Goal: Information Seeking & Learning: Learn about a topic

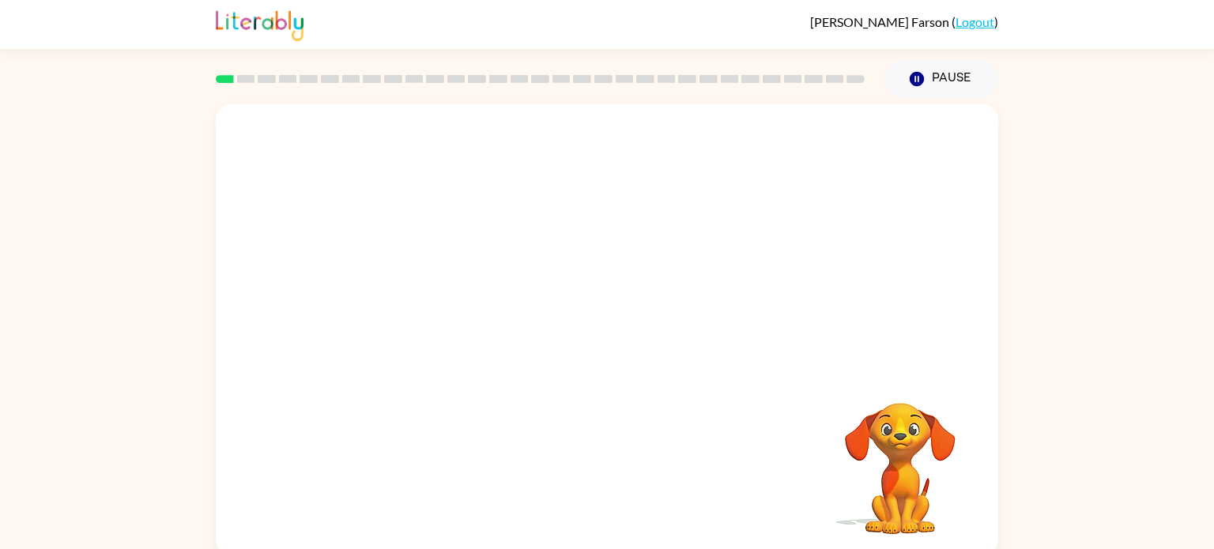
click at [1070, 364] on div "Your browser must support playing .mp4 files to use Literably. Please try using…" at bounding box center [607, 326] width 1214 height 458
click at [595, 346] on icon "button" at bounding box center [607, 338] width 28 height 28
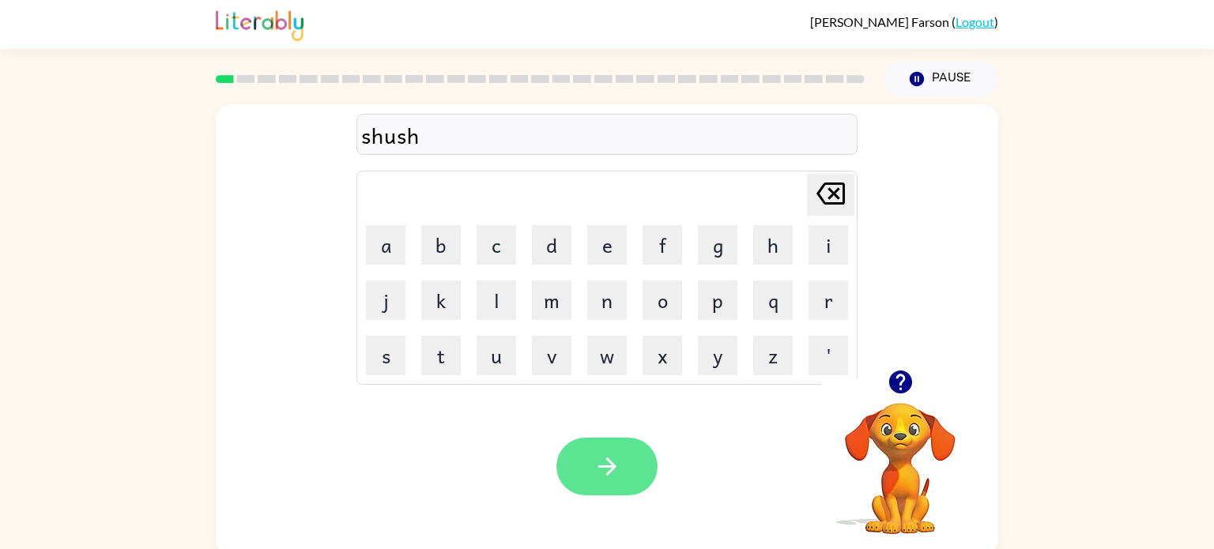
click at [640, 473] on button "button" at bounding box center [606, 467] width 101 height 58
click at [604, 474] on icon "button" at bounding box center [607, 467] width 28 height 28
click at [584, 448] on button "button" at bounding box center [606, 467] width 101 height 58
click at [379, 136] on div "illiminate" at bounding box center [607, 135] width 492 height 33
click at [587, 449] on button "button" at bounding box center [606, 467] width 101 height 58
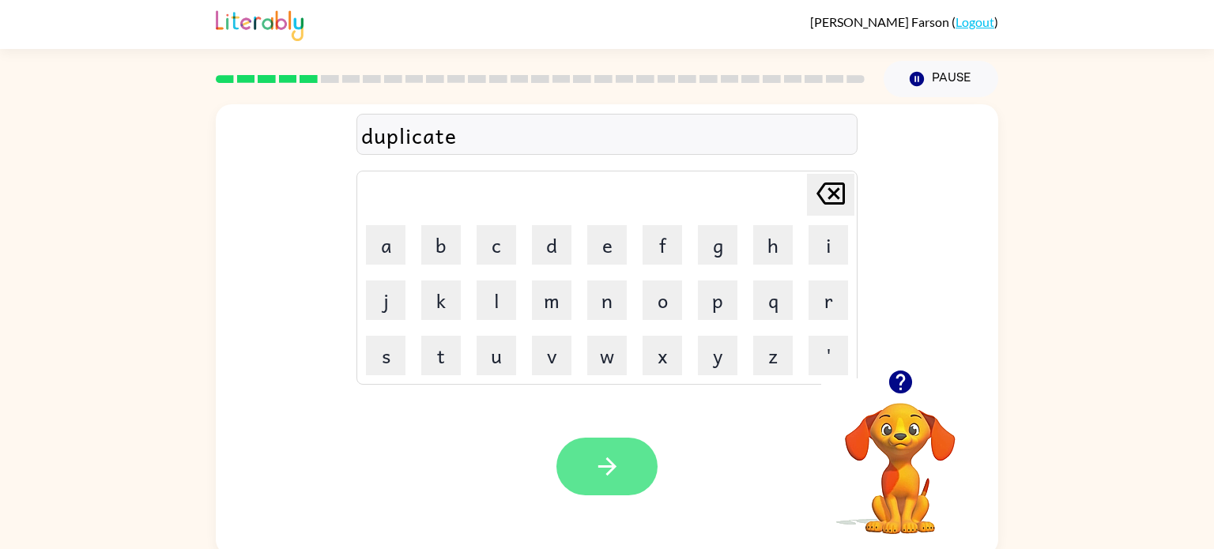
click at [640, 462] on button "button" at bounding box center [606, 467] width 101 height 58
click at [624, 470] on button "button" at bounding box center [606, 467] width 101 height 58
click at [626, 478] on button "button" at bounding box center [606, 467] width 101 height 58
click at [583, 487] on button "button" at bounding box center [606, 467] width 101 height 58
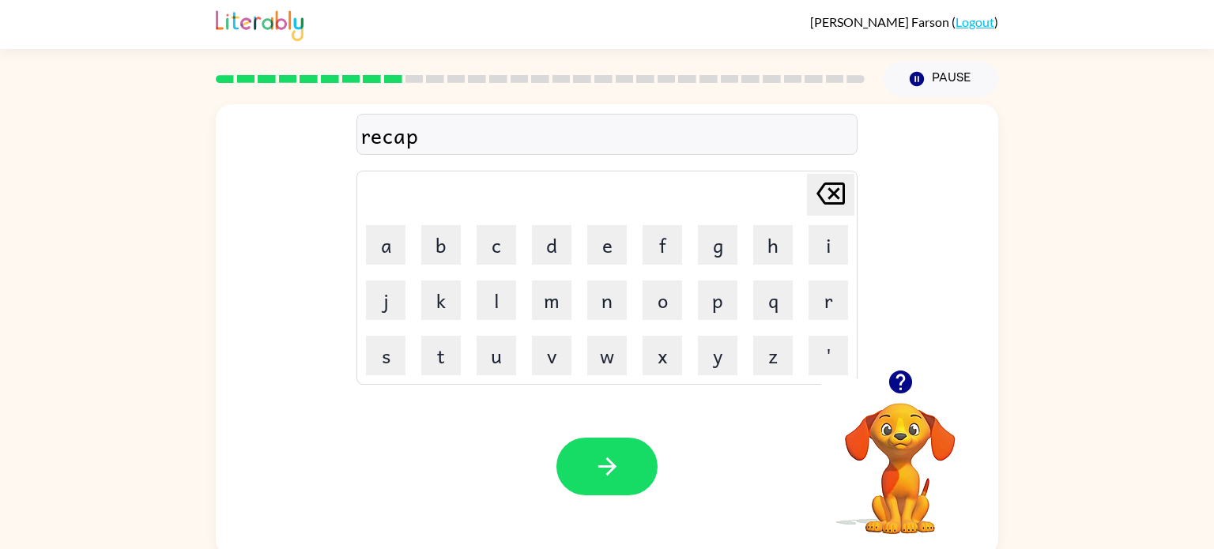
click at [904, 382] on icon "button" at bounding box center [899, 382] width 23 height 23
click at [588, 469] on button "button" at bounding box center [606, 467] width 101 height 58
click at [628, 464] on button "button" at bounding box center [606, 467] width 101 height 58
click at [598, 465] on icon "button" at bounding box center [607, 467] width 28 height 28
click at [635, 484] on button "button" at bounding box center [606, 467] width 101 height 58
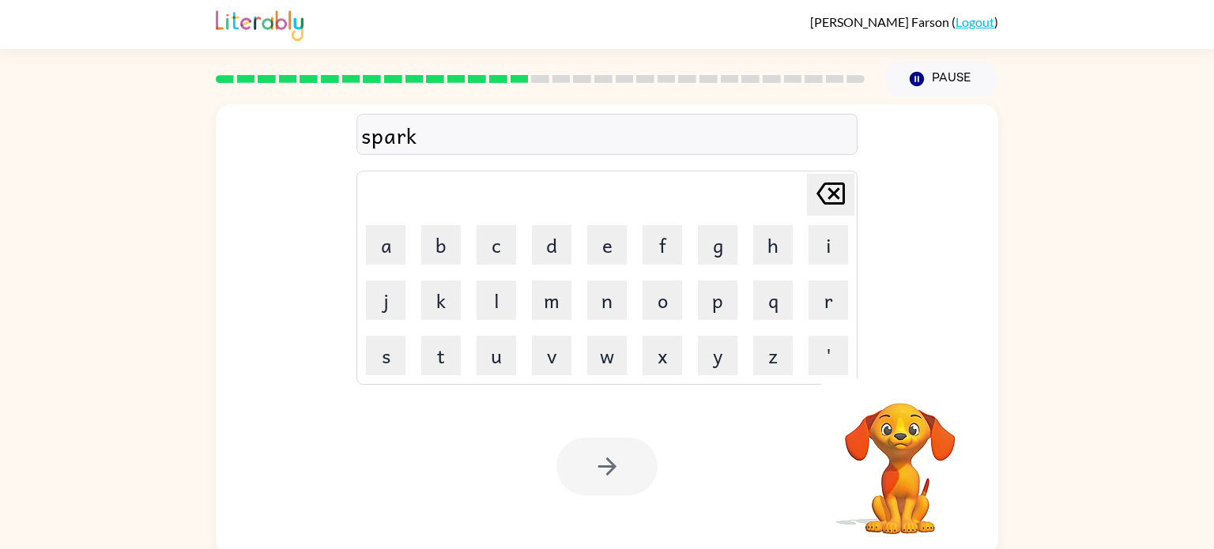
scroll to position [6, 0]
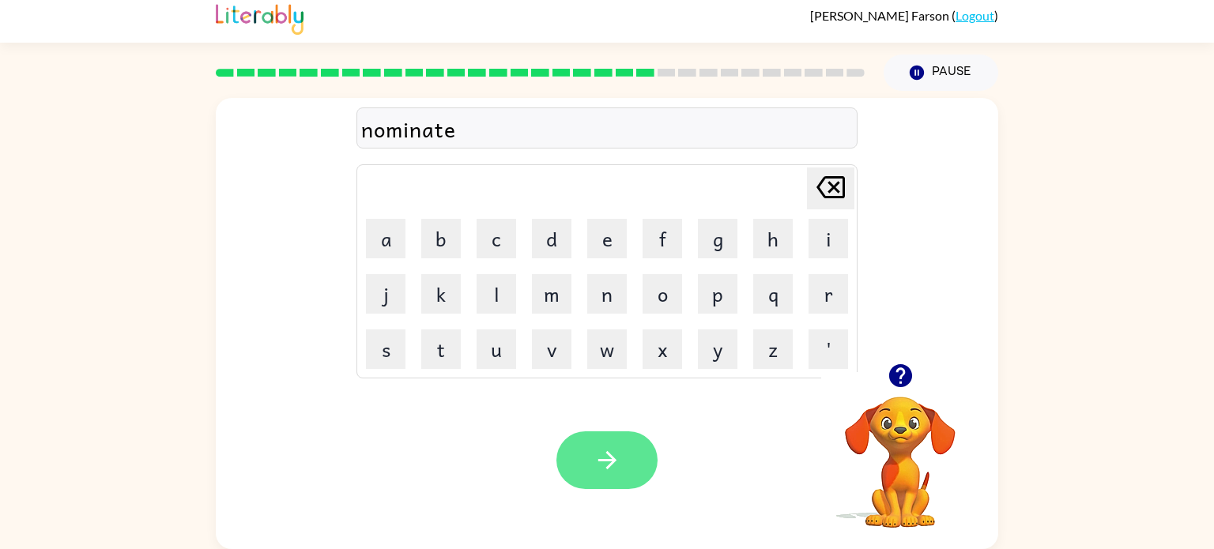
click at [592, 465] on button "button" at bounding box center [606, 460] width 101 height 58
click at [607, 459] on icon "button" at bounding box center [606, 460] width 18 height 18
click at [601, 487] on button "button" at bounding box center [606, 460] width 101 height 58
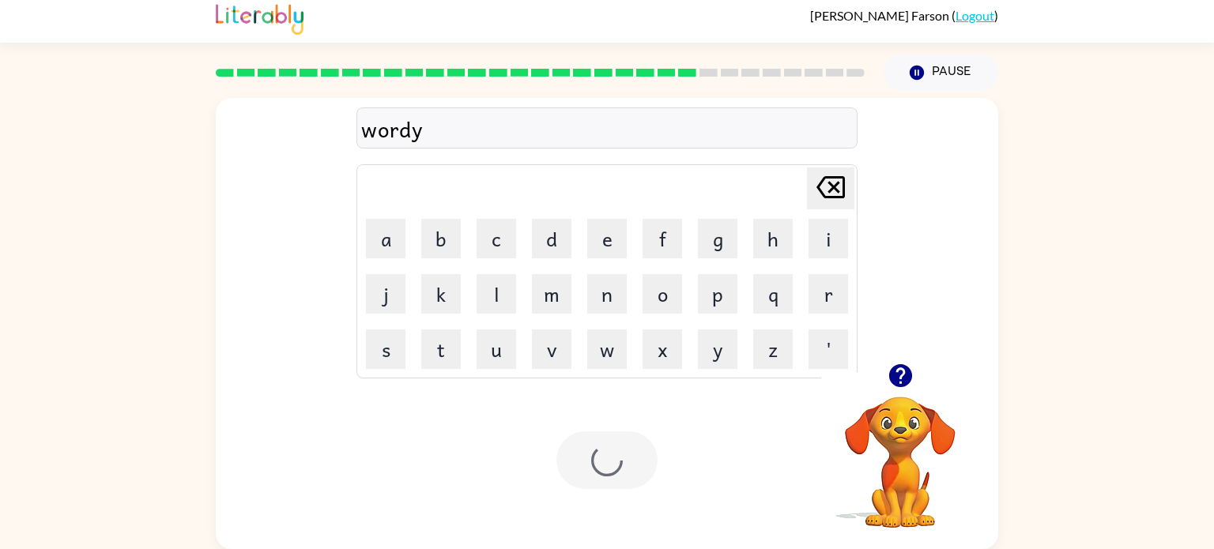
click at [626, 458] on div at bounding box center [606, 460] width 101 height 58
click at [627, 475] on div at bounding box center [606, 460] width 101 height 58
click at [413, 131] on div "relanted" at bounding box center [607, 128] width 492 height 33
click at [604, 434] on button "button" at bounding box center [606, 460] width 101 height 58
click at [614, 473] on icon "button" at bounding box center [607, 460] width 28 height 28
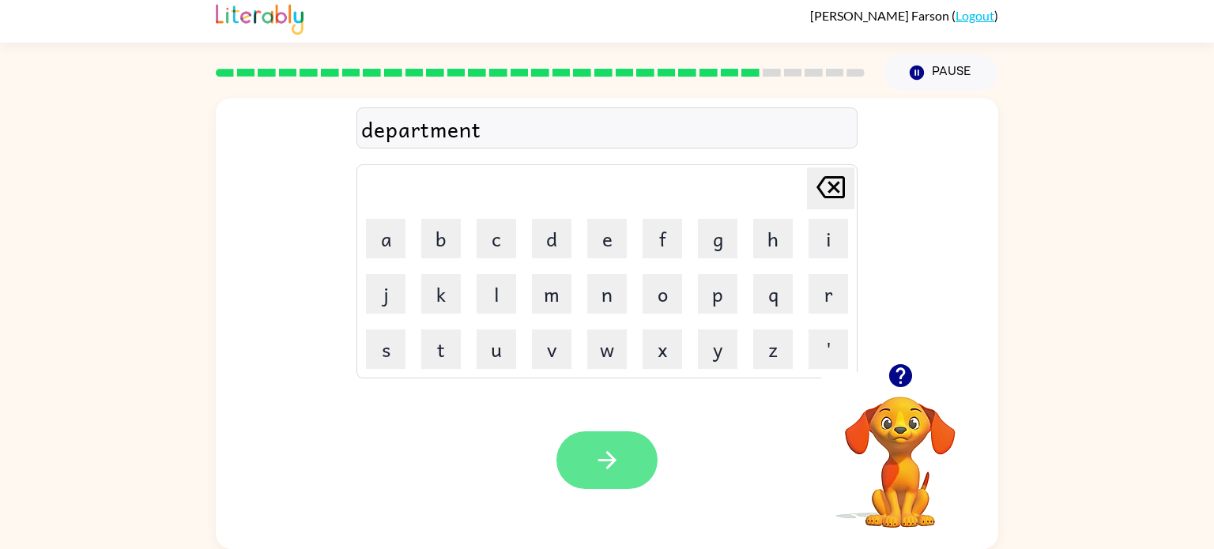
click at [573, 480] on button "button" at bounding box center [606, 460] width 101 height 58
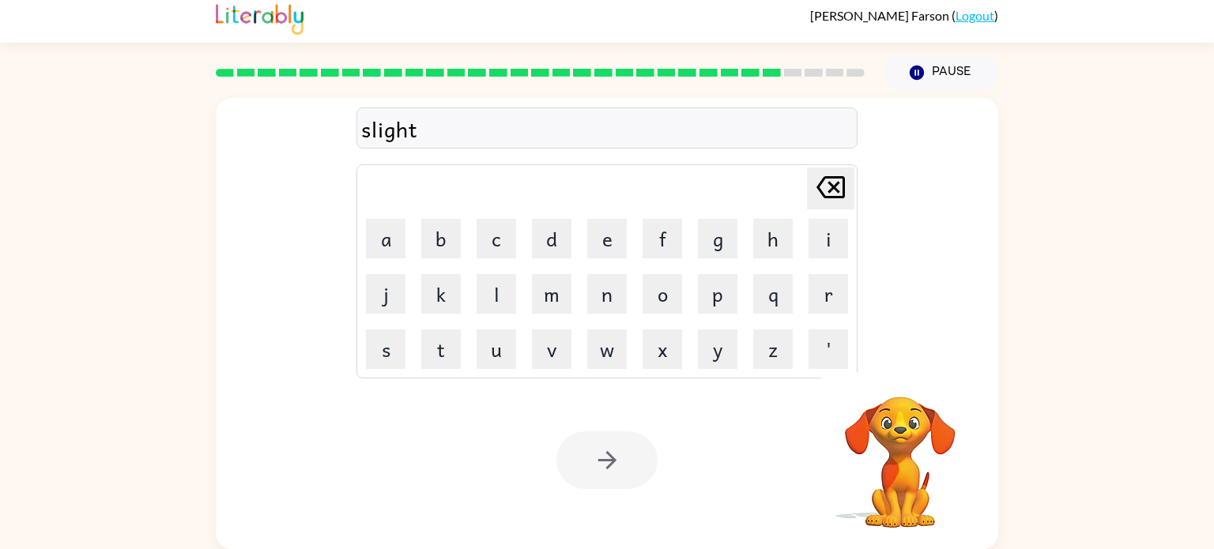
click at [620, 473] on div at bounding box center [606, 460] width 101 height 58
click at [620, 473] on icon "button" at bounding box center [607, 460] width 28 height 28
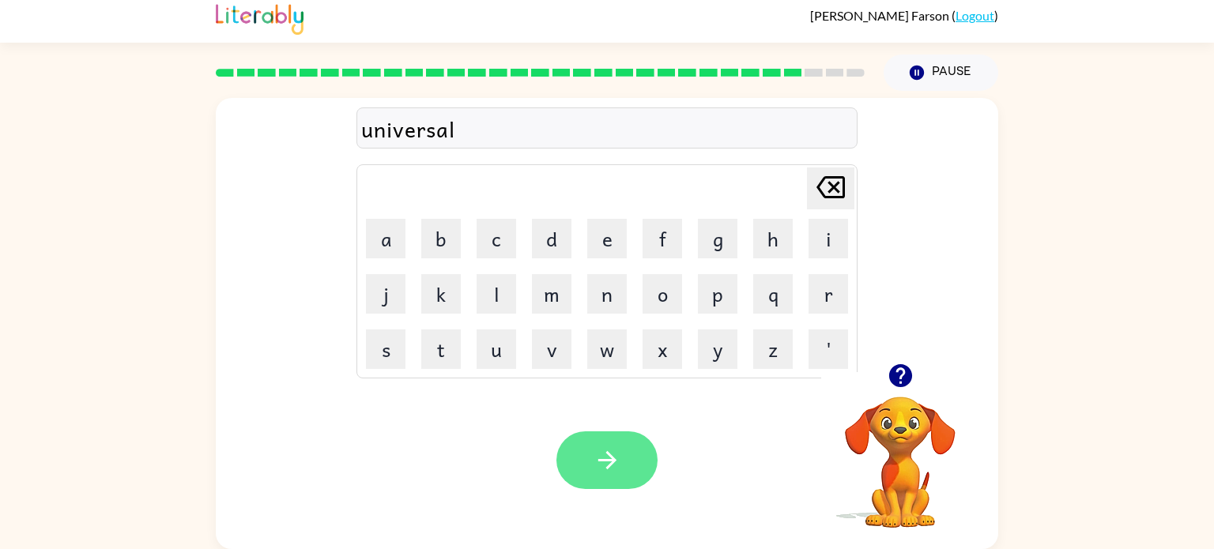
click at [623, 470] on button "button" at bounding box center [606, 460] width 101 height 58
click at [595, 483] on button "button" at bounding box center [606, 460] width 101 height 58
click at [601, 448] on icon "button" at bounding box center [607, 460] width 28 height 28
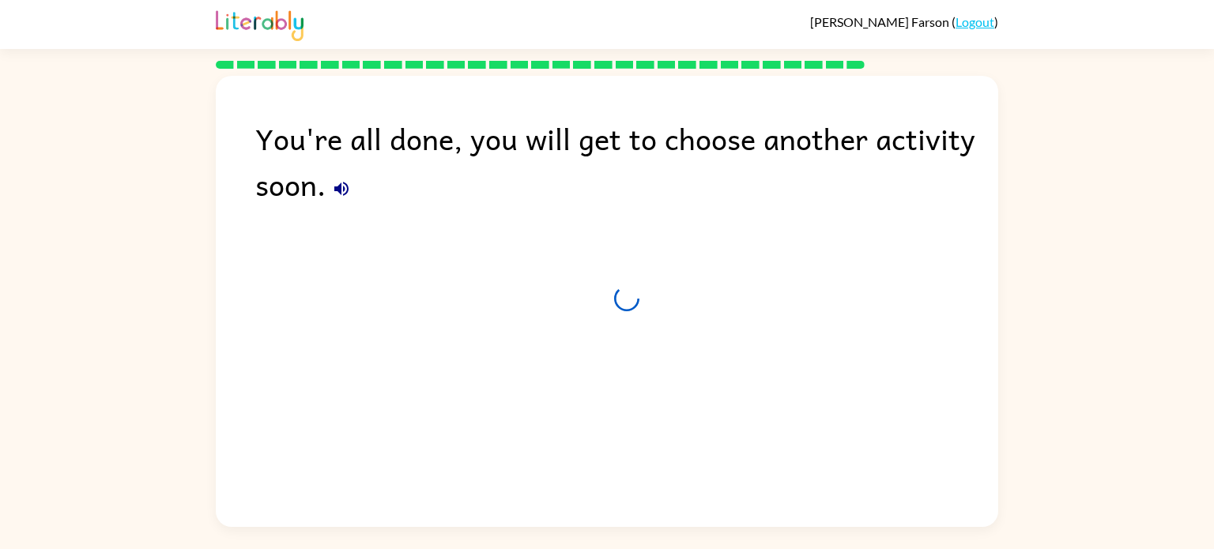
scroll to position [0, 0]
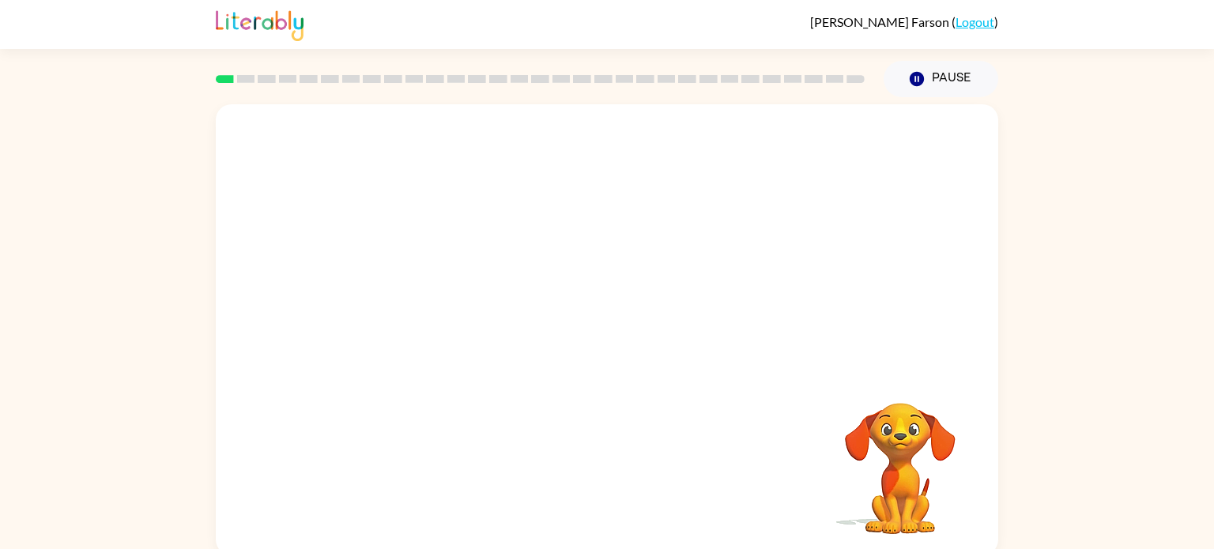
click at [426, 296] on video "Your browser must support playing .mp4 files to use Literably. Please try using…" at bounding box center [607, 237] width 782 height 266
click at [433, 303] on video "Your browser must support playing .mp4 files to use Literably. Please try using…" at bounding box center [607, 237] width 782 height 266
click at [616, 352] on icon "button" at bounding box center [607, 338] width 28 height 28
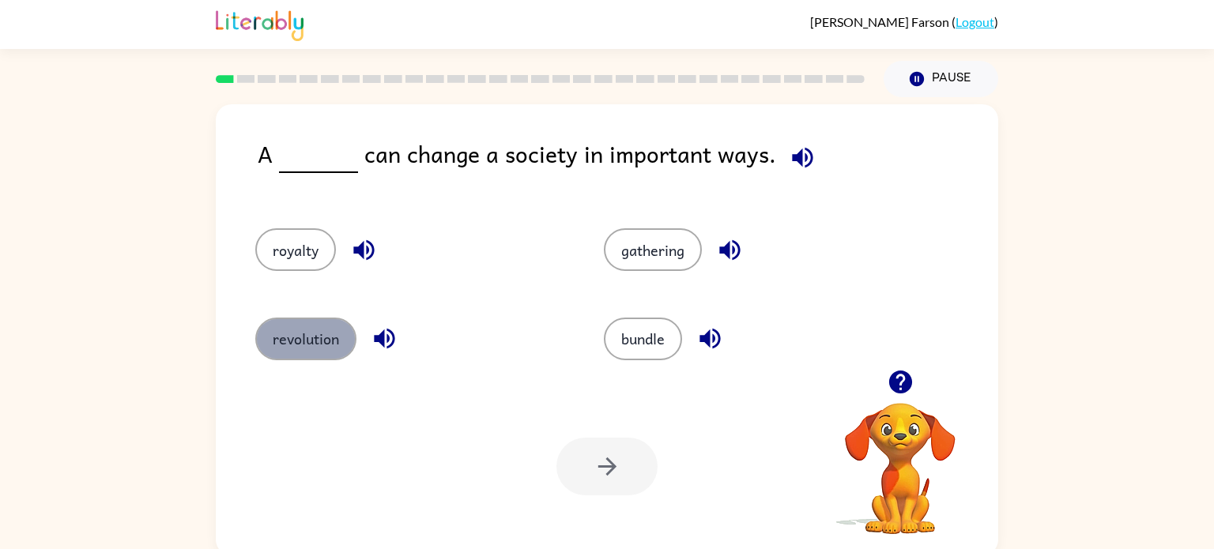
click at [324, 326] on button "revolution" at bounding box center [305, 339] width 101 height 43
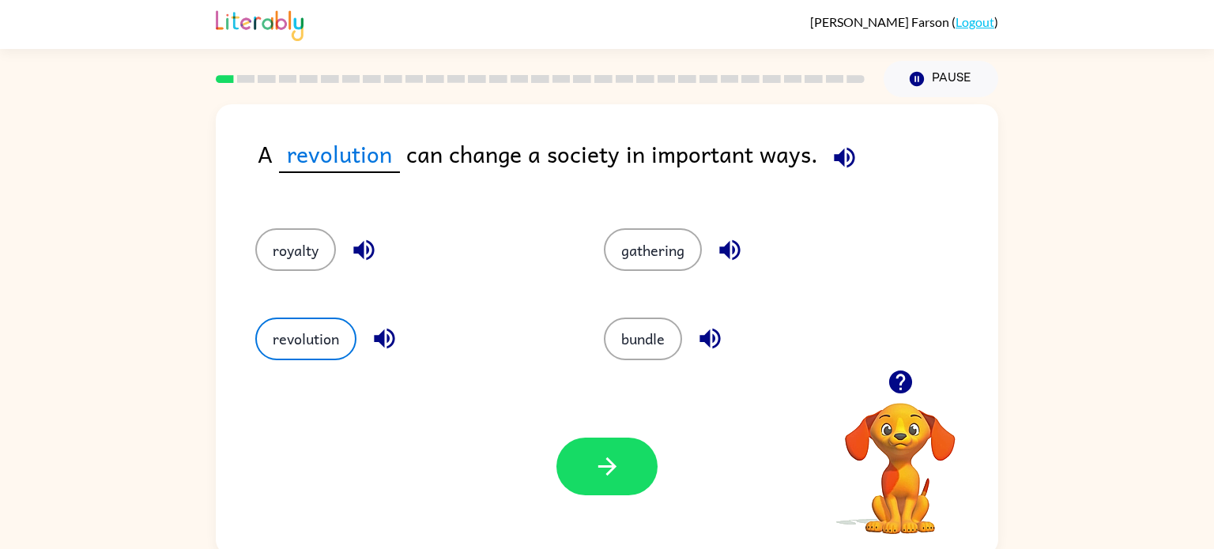
click at [834, 156] on icon "button" at bounding box center [844, 157] width 21 height 21
click at [619, 460] on icon "button" at bounding box center [607, 467] width 28 height 28
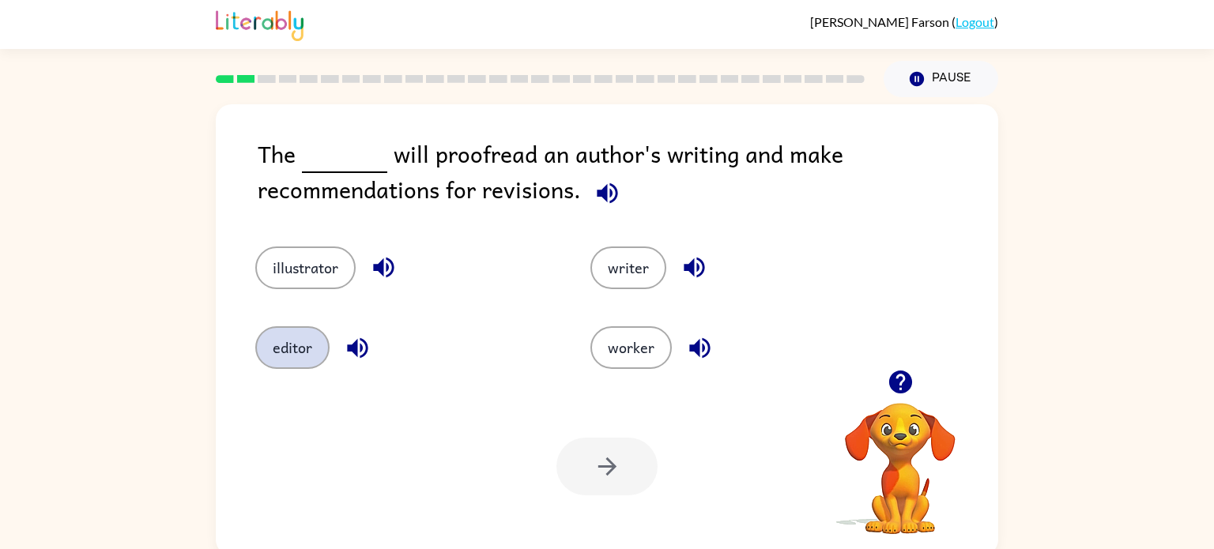
click at [309, 354] on button "editor" at bounding box center [292, 347] width 74 height 43
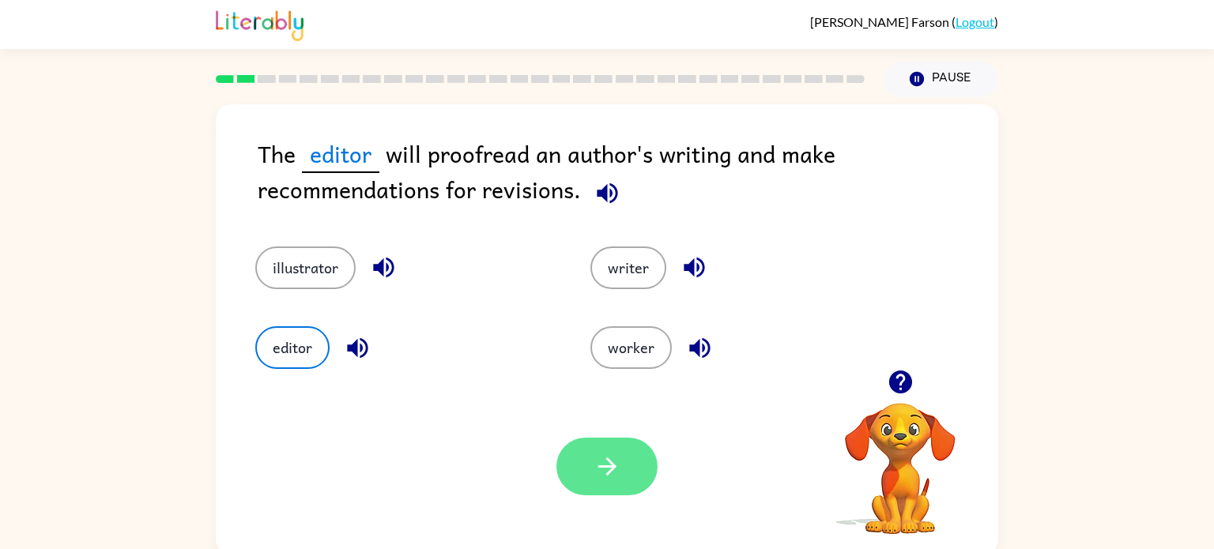
click at [624, 472] on button "button" at bounding box center [606, 467] width 101 height 58
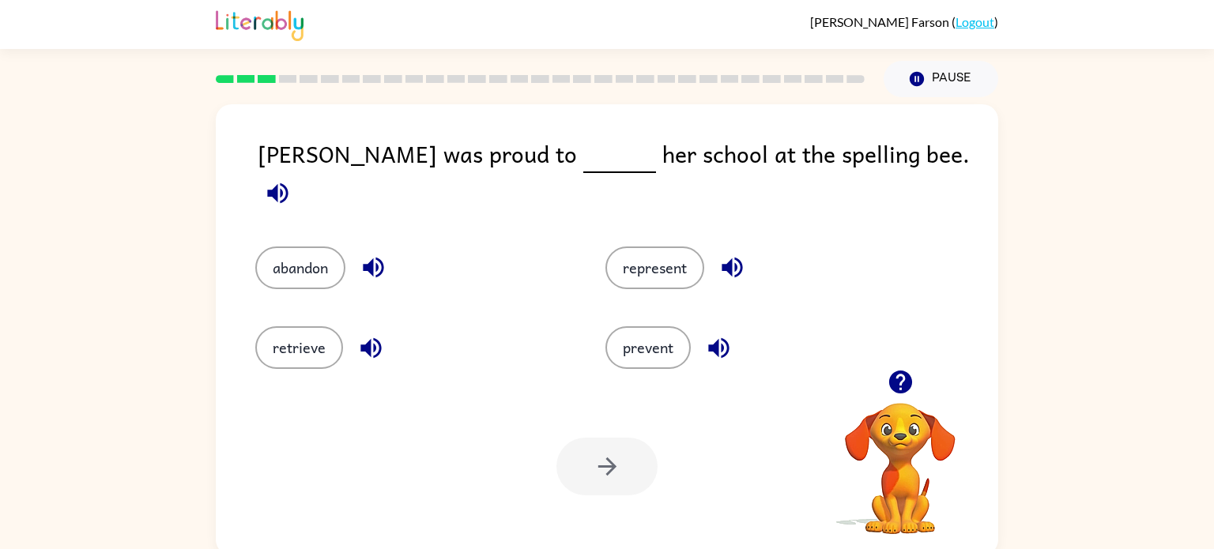
click at [292, 179] on icon "button" at bounding box center [278, 193] width 28 height 28
click at [673, 224] on div "represent" at bounding box center [750, 257] width 350 height 80
click at [668, 257] on button "represent" at bounding box center [654, 268] width 99 height 43
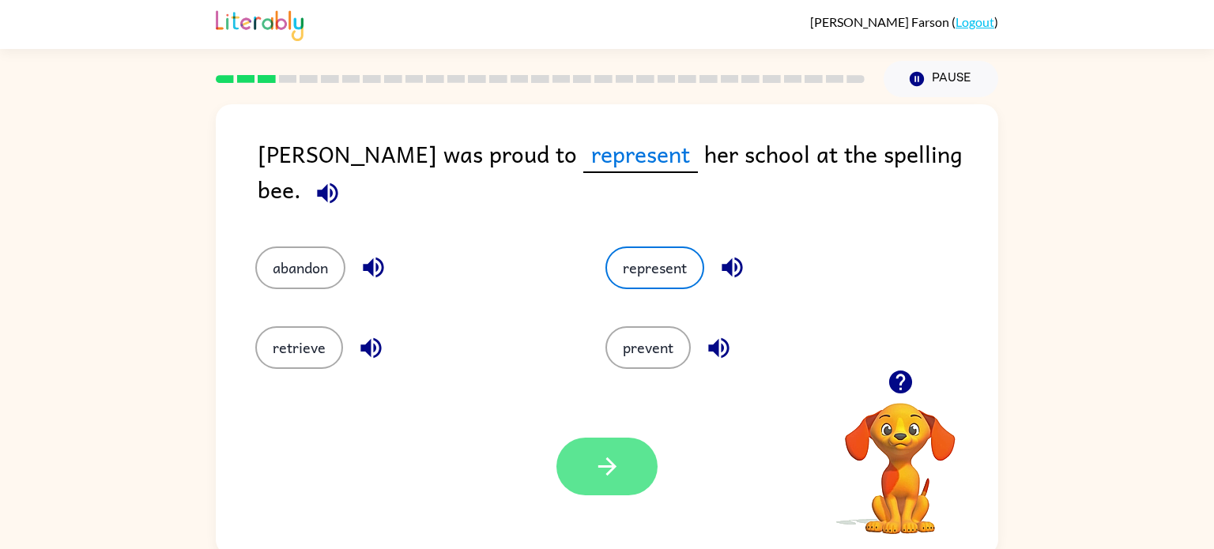
click at [597, 479] on icon "button" at bounding box center [607, 467] width 28 height 28
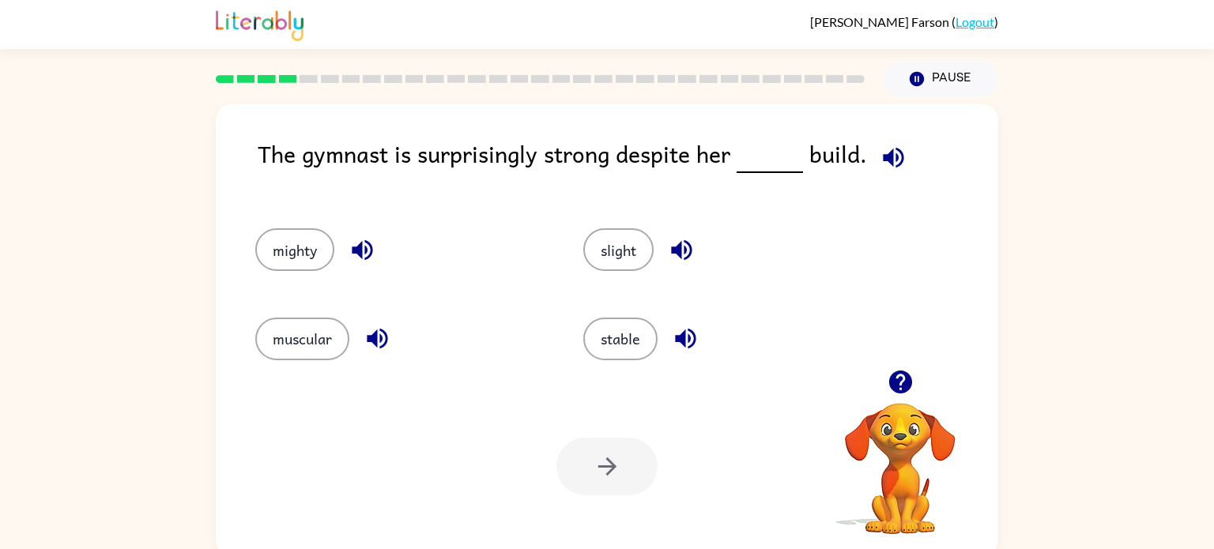
click at [903, 166] on button "button" at bounding box center [893, 158] width 40 height 40
click at [625, 228] on div "slight" at bounding box center [717, 242] width 328 height 89
click at [624, 260] on button "slight" at bounding box center [618, 249] width 70 height 43
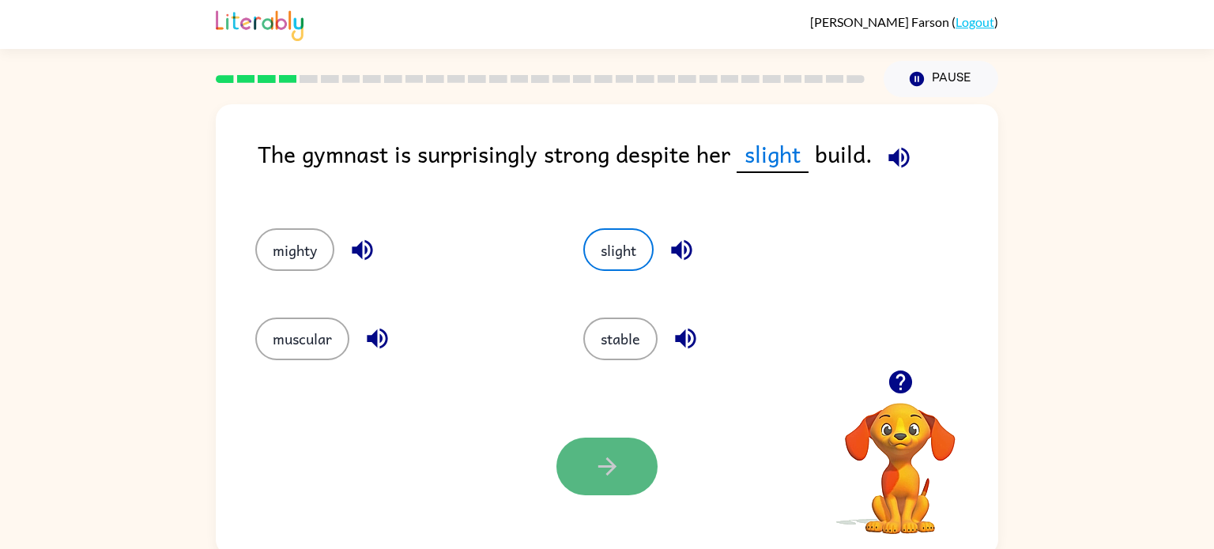
click at [613, 454] on icon "button" at bounding box center [607, 467] width 28 height 28
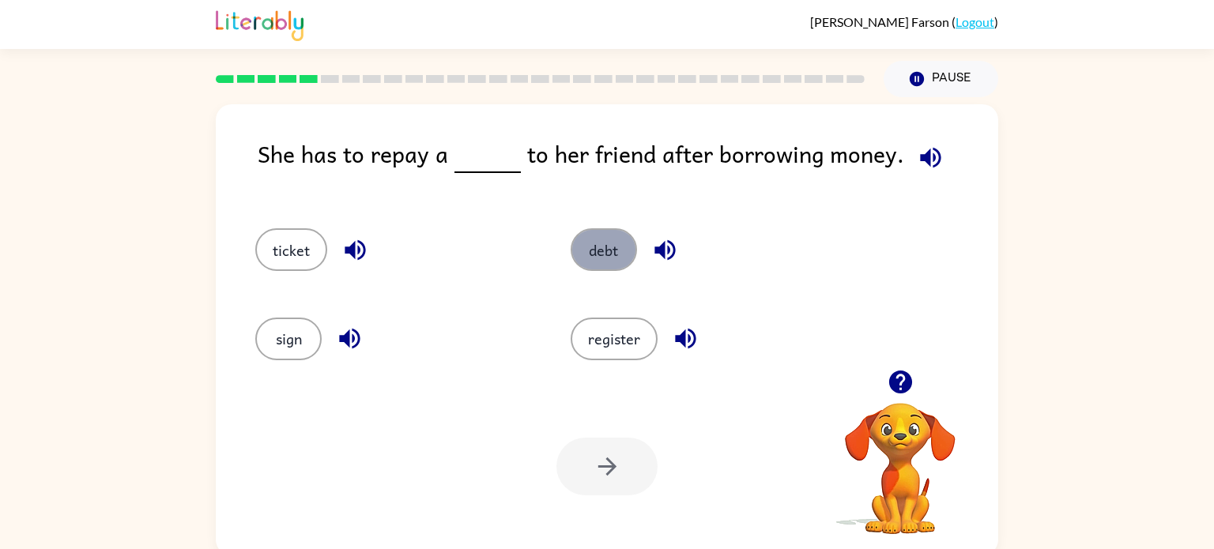
click at [617, 265] on button "debt" at bounding box center [604, 249] width 66 height 43
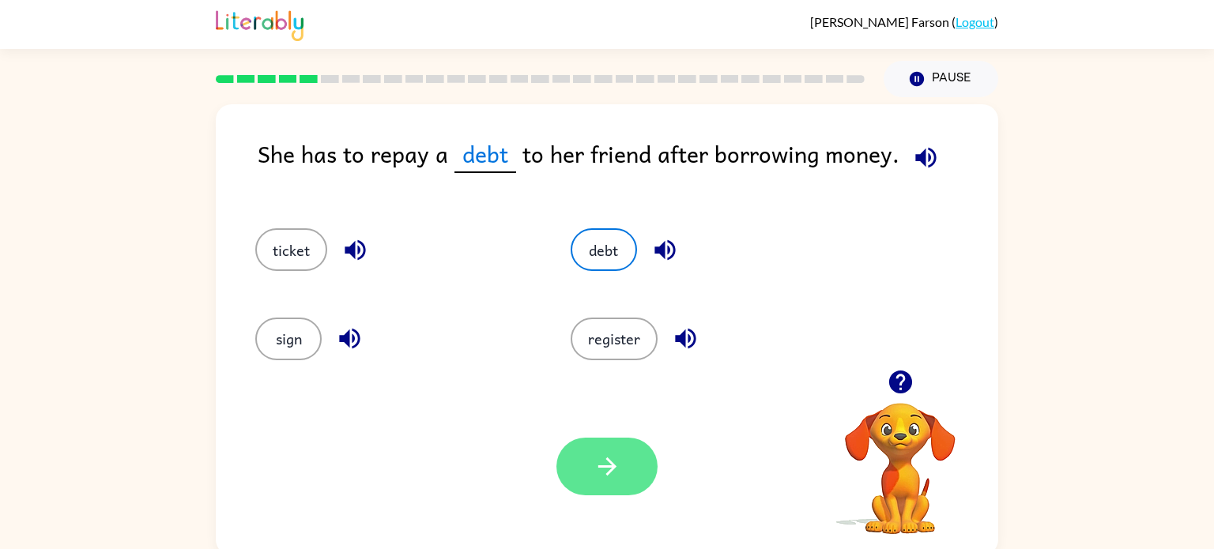
click at [630, 489] on button "button" at bounding box center [606, 467] width 101 height 58
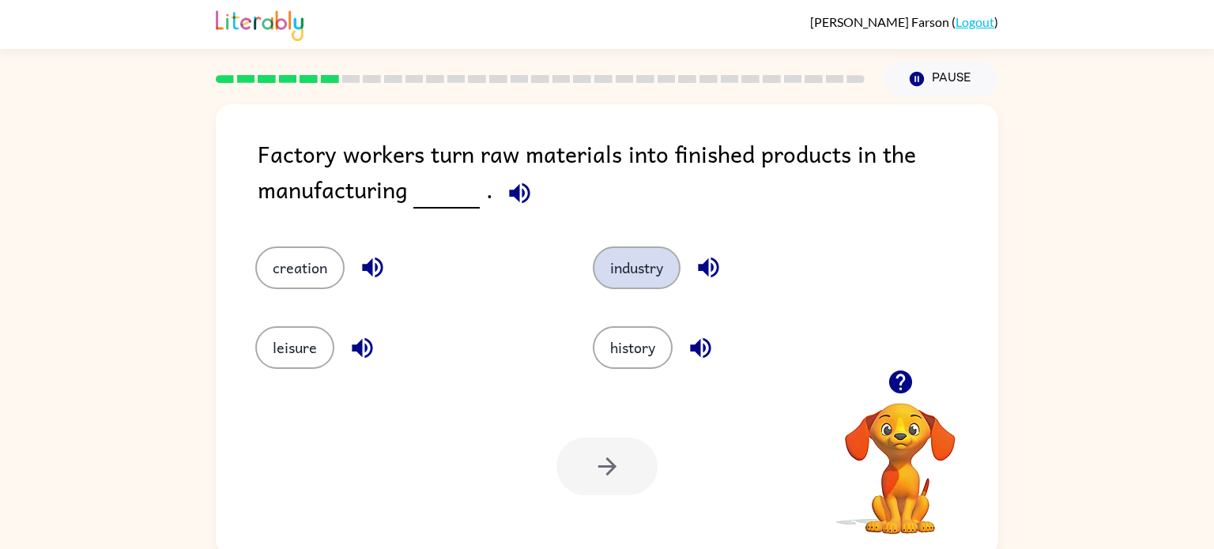
click at [636, 277] on button "industry" at bounding box center [637, 268] width 88 height 43
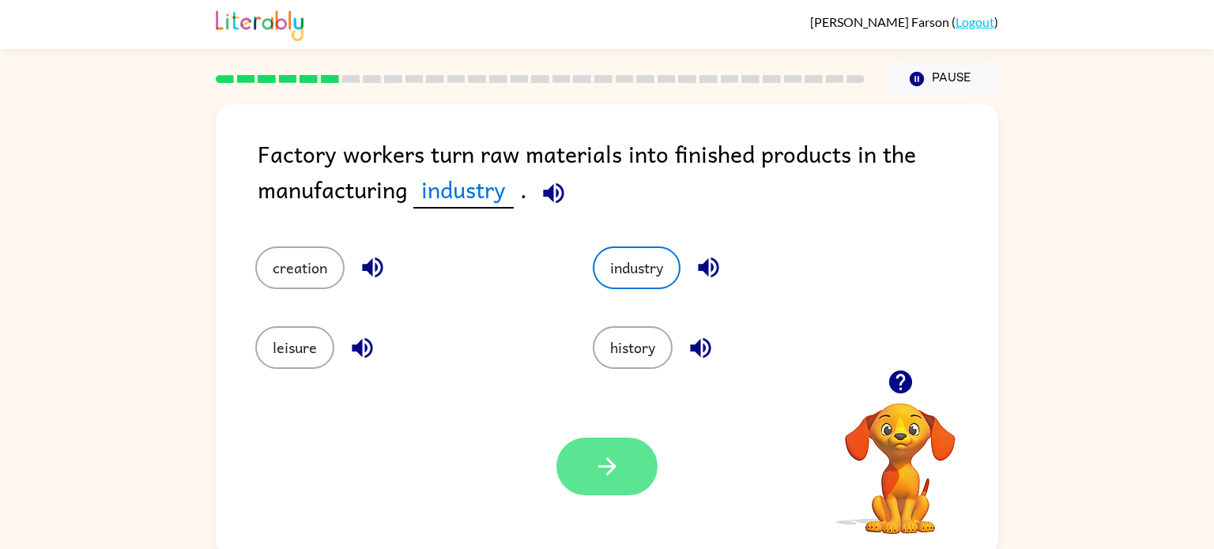
click at [584, 458] on button "button" at bounding box center [606, 467] width 101 height 58
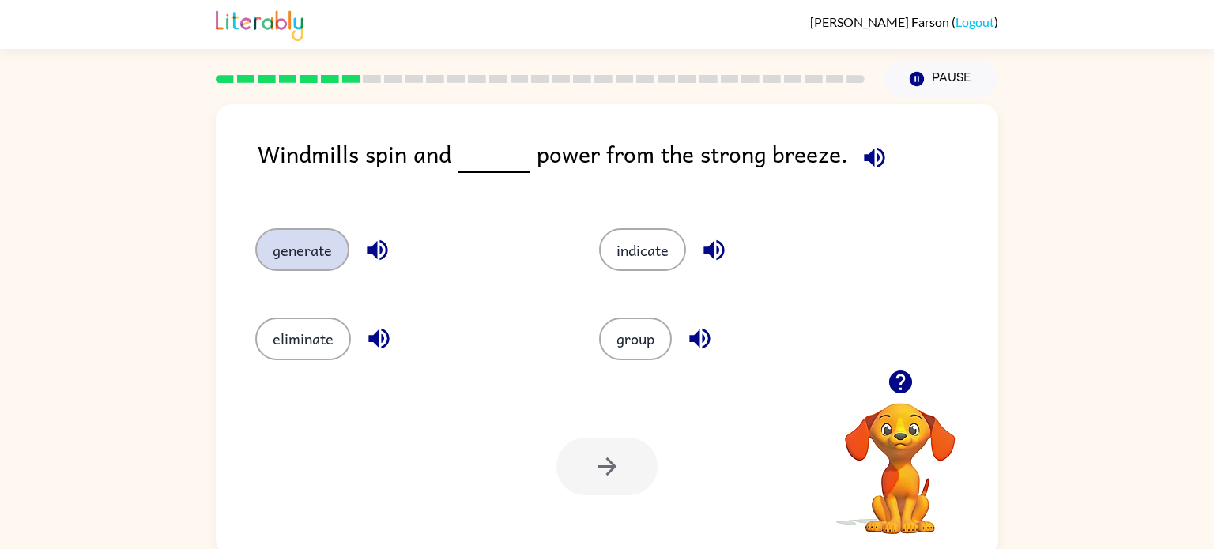
click at [298, 251] on button "generate" at bounding box center [302, 249] width 94 height 43
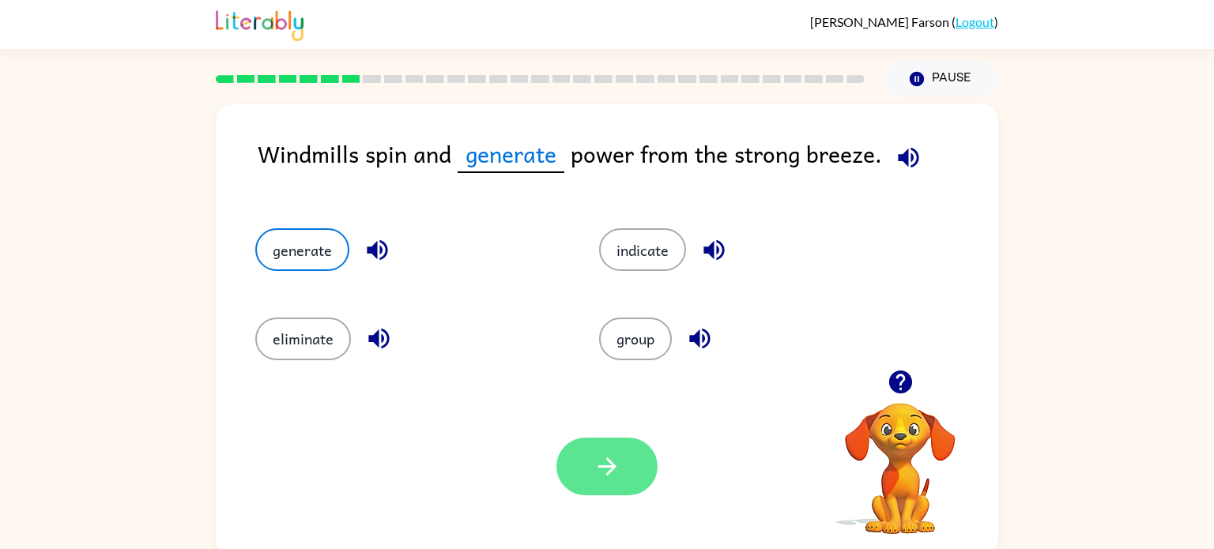
click at [597, 458] on icon "button" at bounding box center [607, 467] width 28 height 28
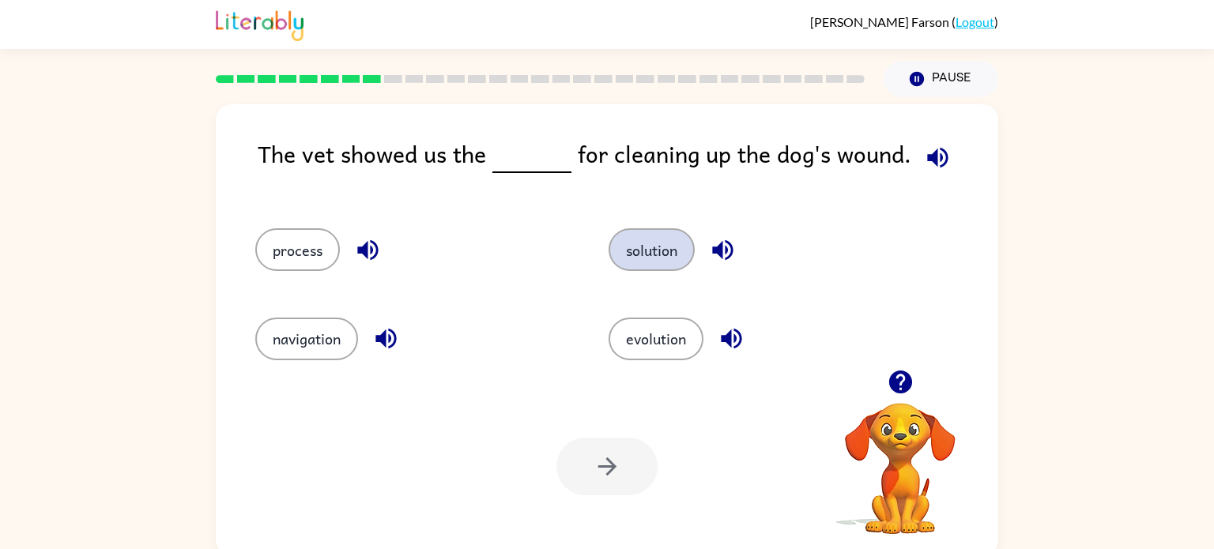
click at [664, 246] on button "solution" at bounding box center [651, 249] width 86 height 43
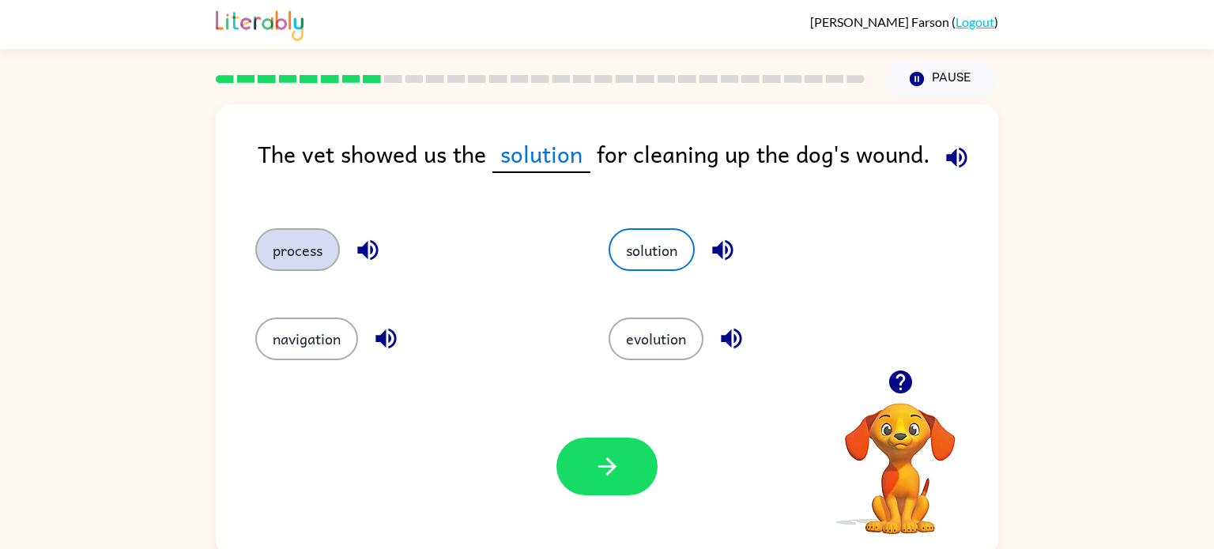
click at [292, 237] on button "process" at bounding box center [297, 249] width 85 height 43
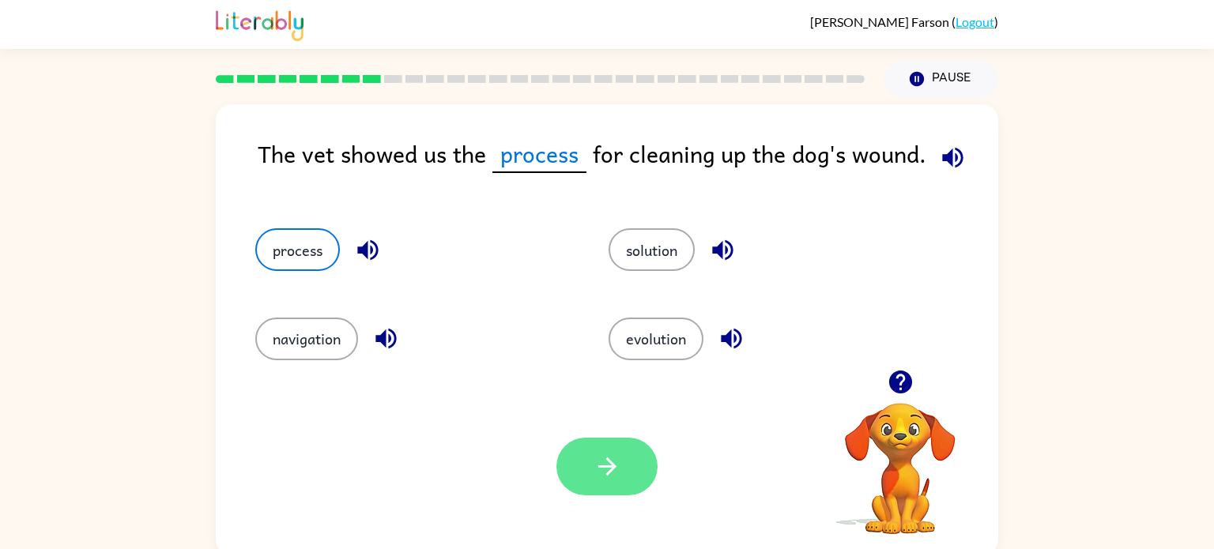
click at [612, 461] on icon "button" at bounding box center [607, 467] width 28 height 28
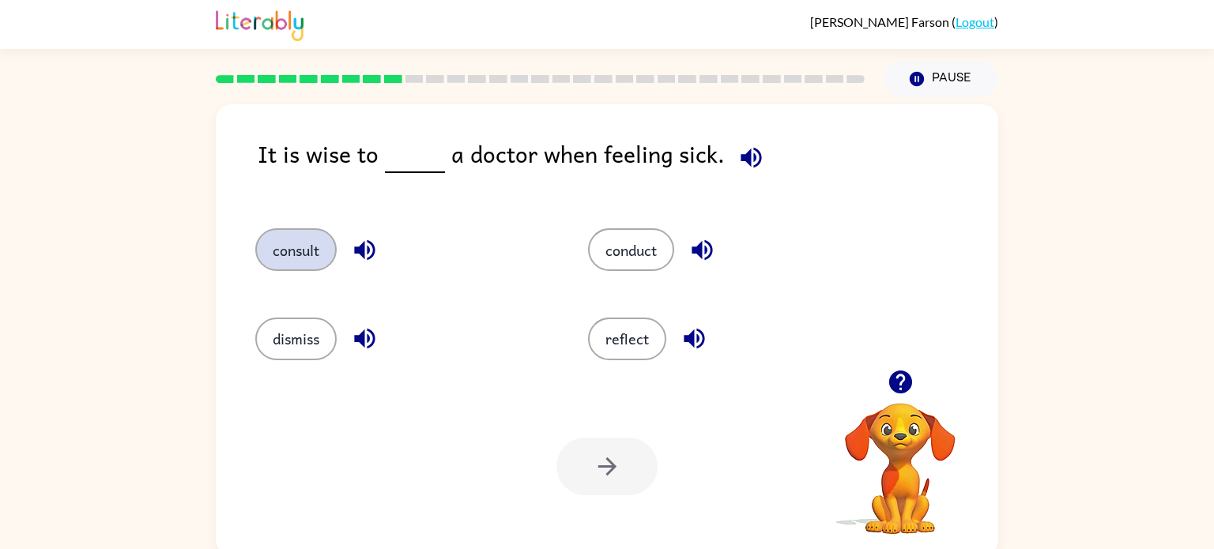
click at [293, 232] on button "consult" at bounding box center [295, 249] width 81 height 43
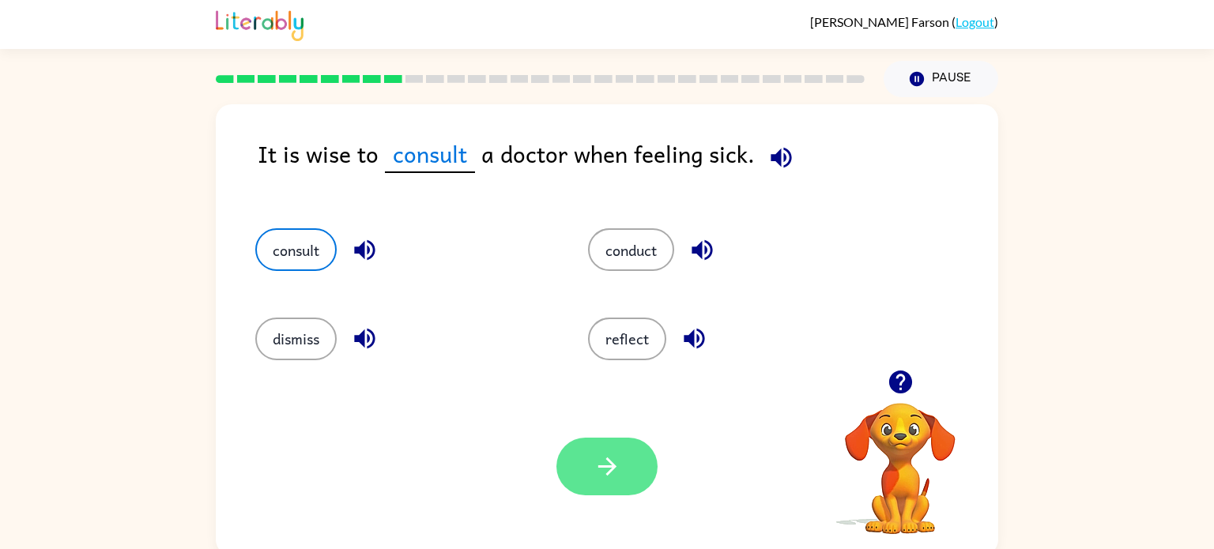
click at [608, 479] on icon "button" at bounding box center [607, 467] width 28 height 28
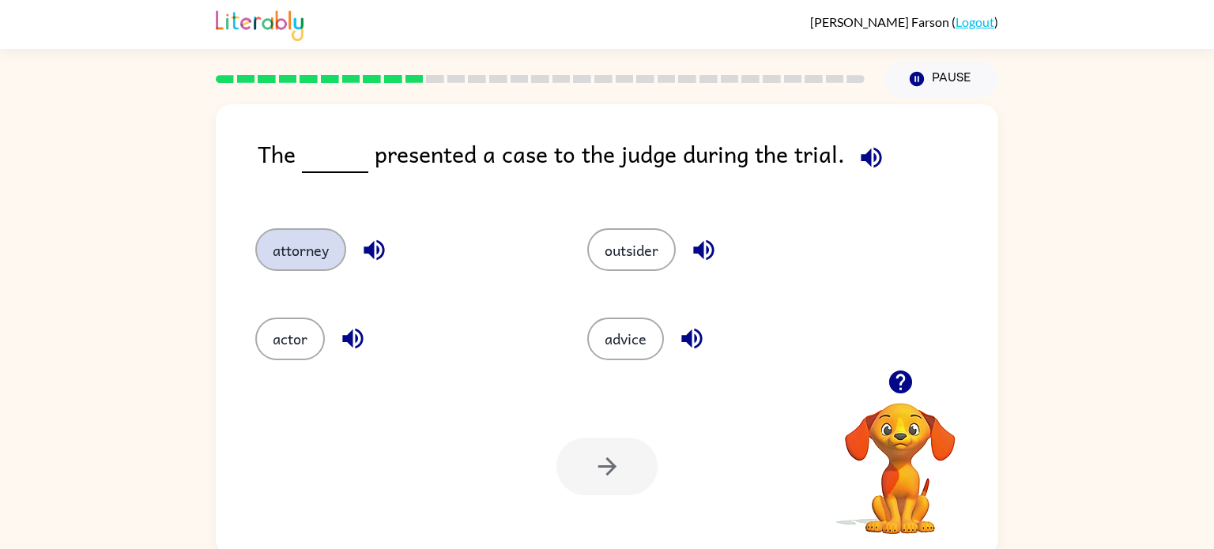
click at [300, 251] on button "attorney" at bounding box center [300, 249] width 91 height 43
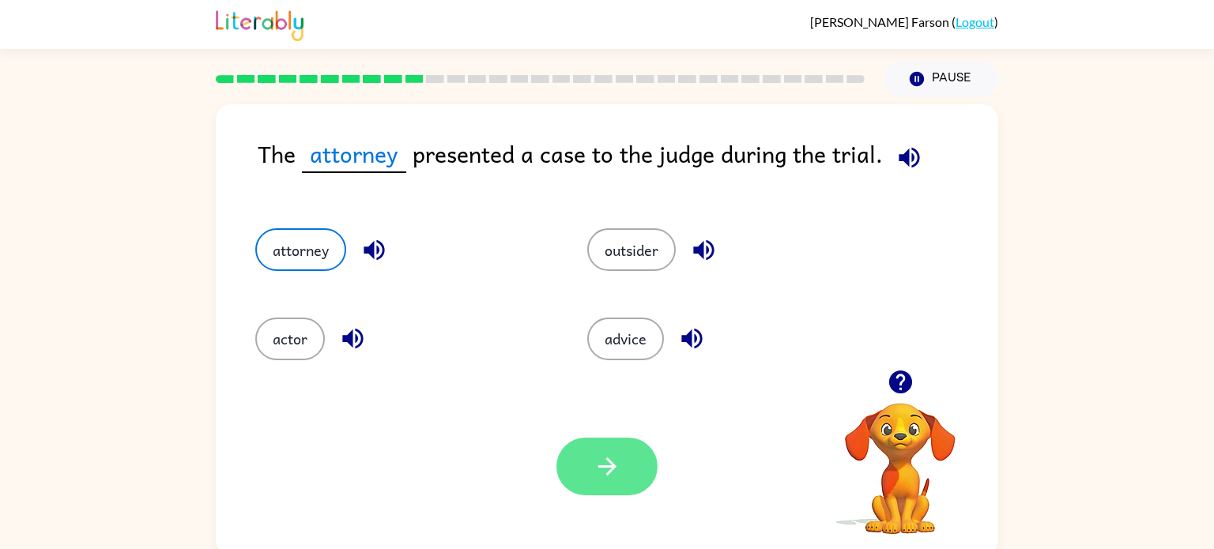
click at [608, 476] on icon "button" at bounding box center [607, 467] width 28 height 28
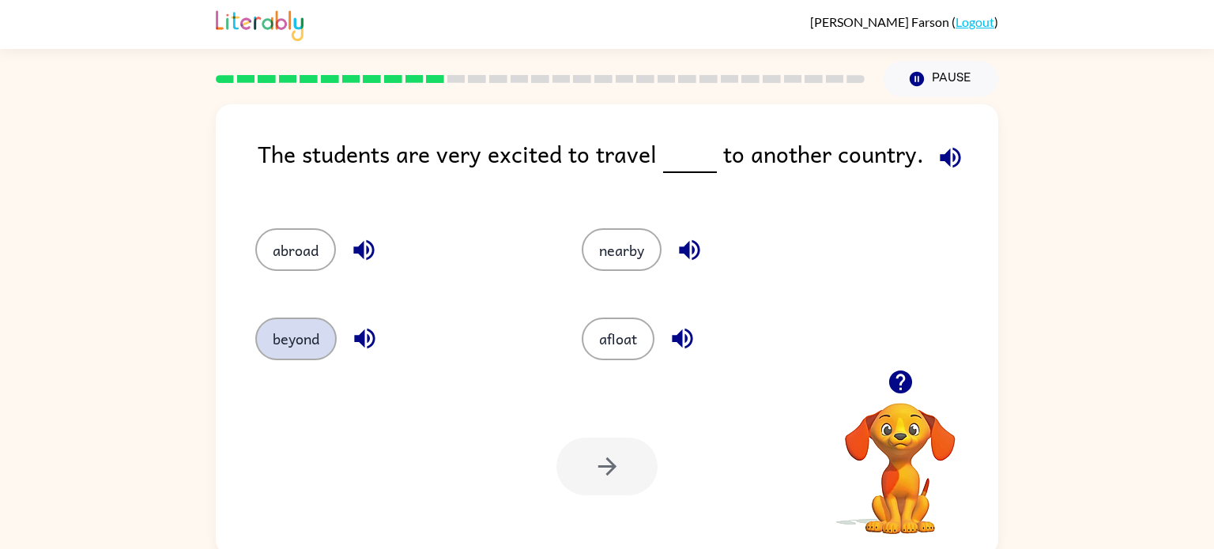
click at [294, 333] on button "beyond" at bounding box center [295, 339] width 81 height 43
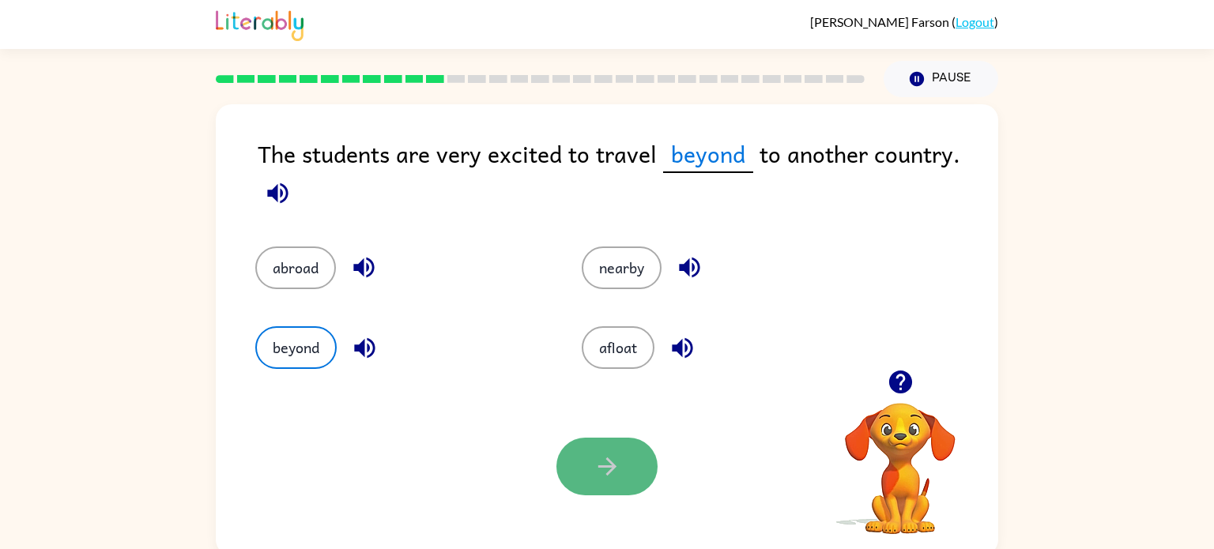
click at [590, 484] on button "button" at bounding box center [606, 467] width 101 height 58
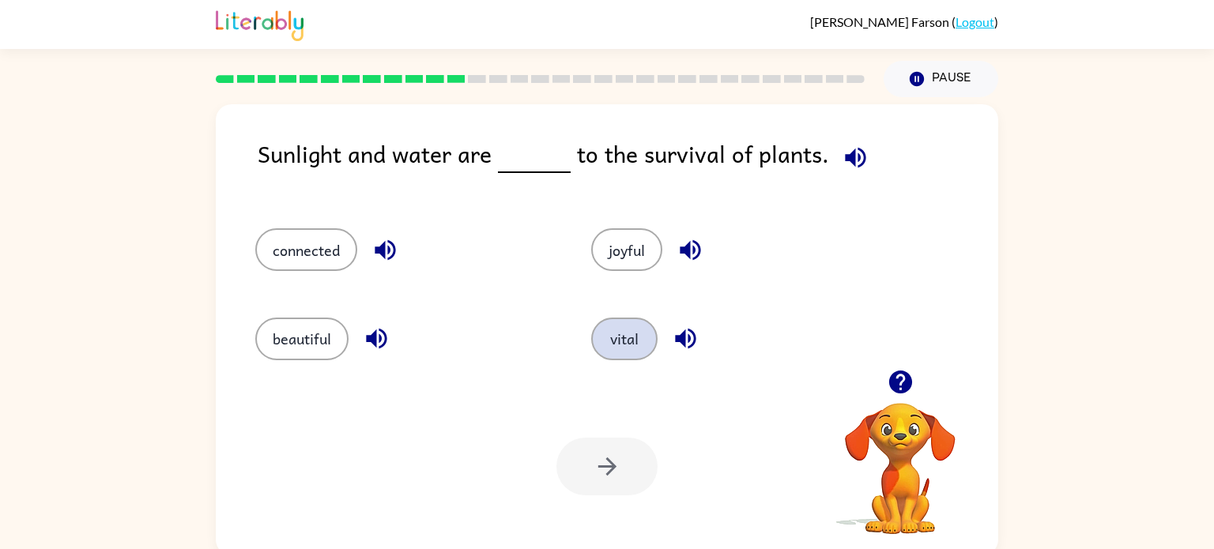
click at [622, 333] on button "vital" at bounding box center [624, 339] width 66 height 43
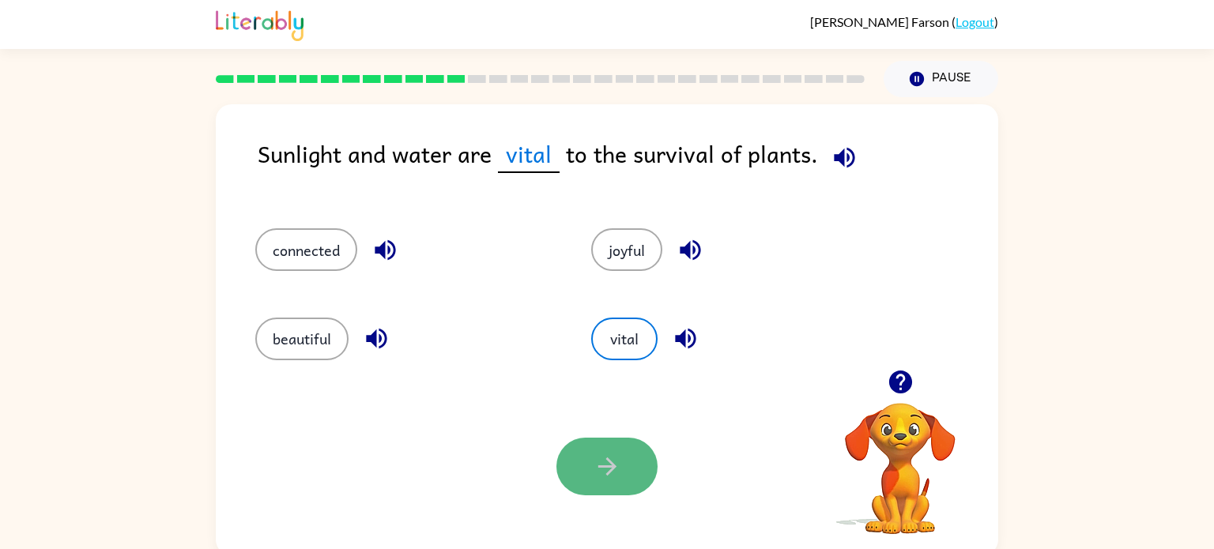
click at [622, 480] on button "button" at bounding box center [606, 467] width 101 height 58
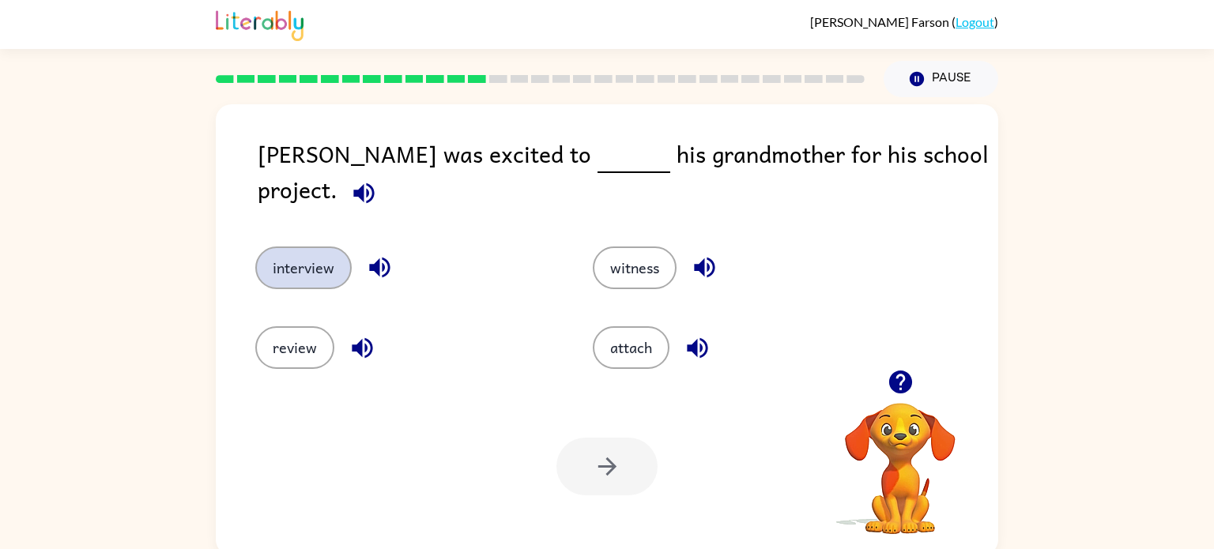
click at [284, 251] on button "interview" at bounding box center [303, 268] width 96 height 43
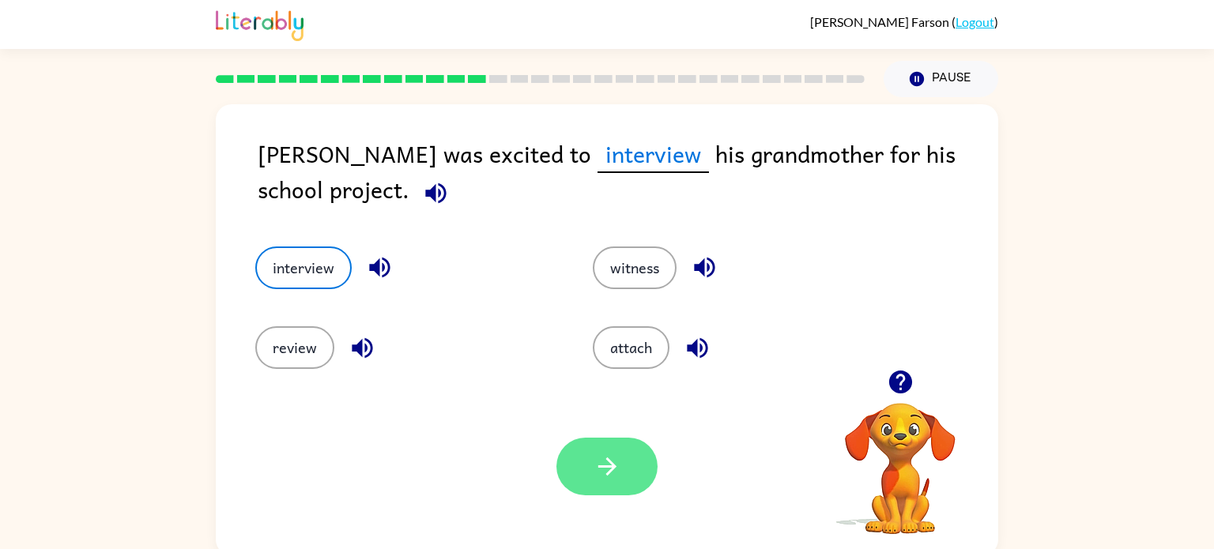
click at [597, 472] on icon "button" at bounding box center [607, 467] width 28 height 28
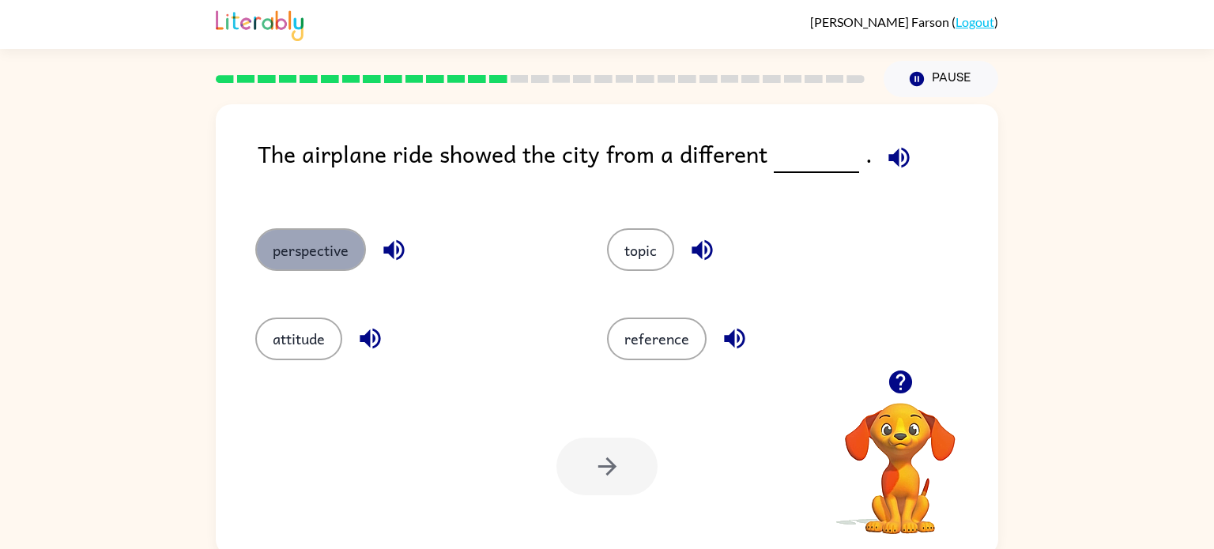
click at [283, 244] on button "perspective" at bounding box center [310, 249] width 111 height 43
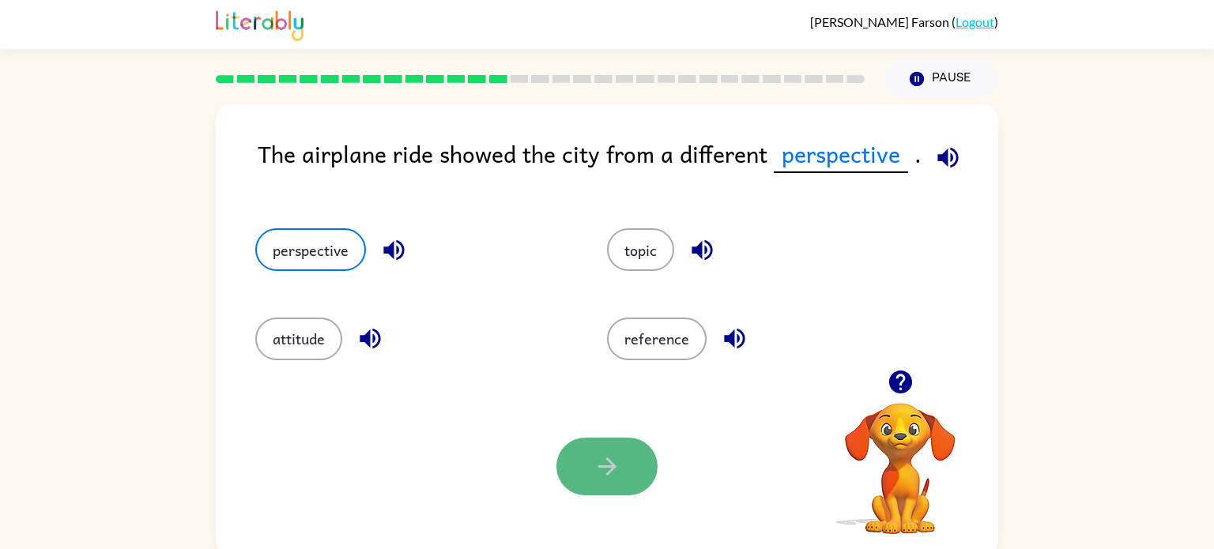
click at [588, 453] on button "button" at bounding box center [606, 467] width 101 height 58
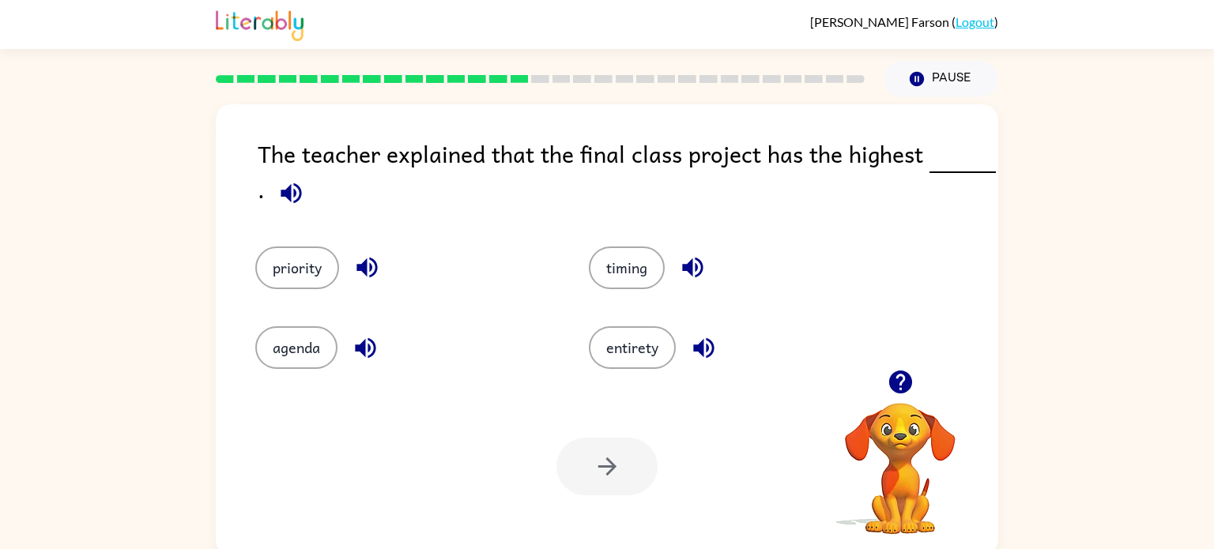
click at [216, 318] on div "The teacher explained that the final class project has the highest . priority t…" at bounding box center [607, 329] width 782 height 451
click at [286, 273] on button "priority" at bounding box center [297, 268] width 84 height 43
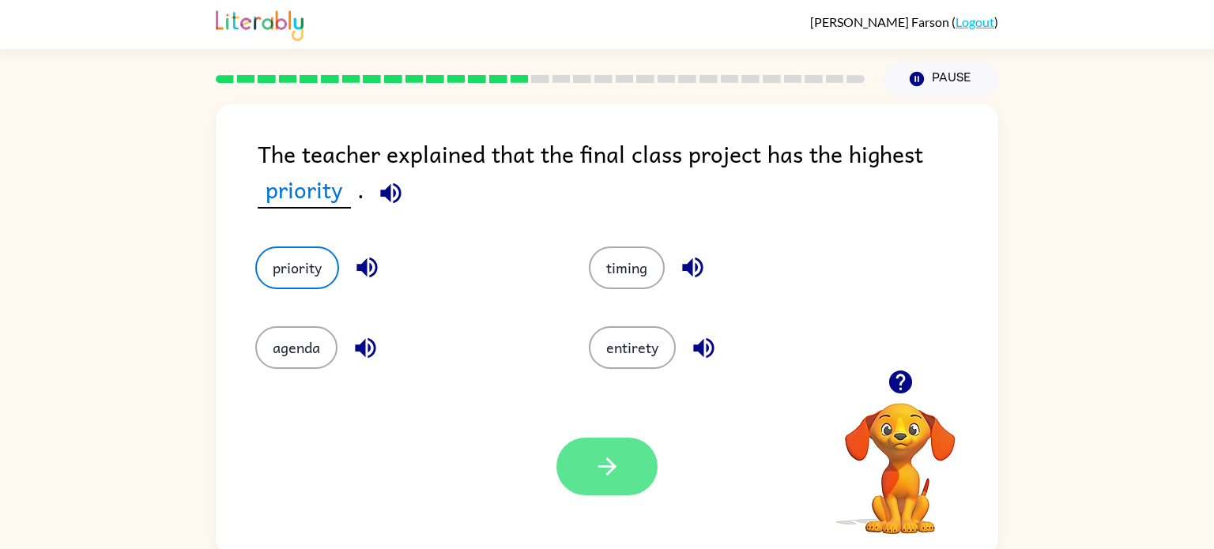
click at [639, 454] on button "button" at bounding box center [606, 467] width 101 height 58
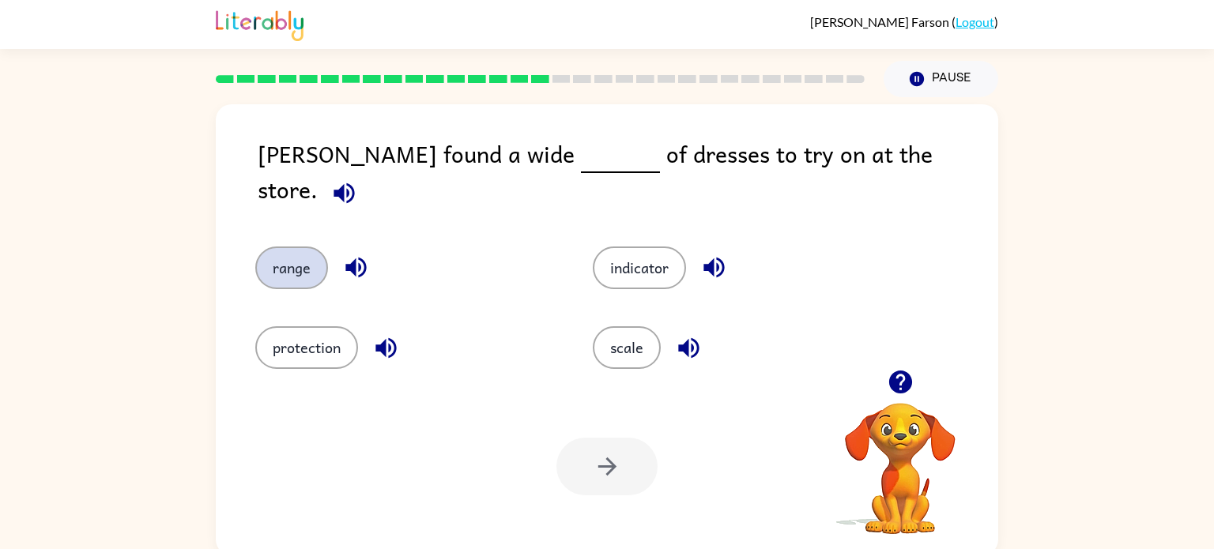
click at [293, 249] on button "range" at bounding box center [291, 268] width 73 height 43
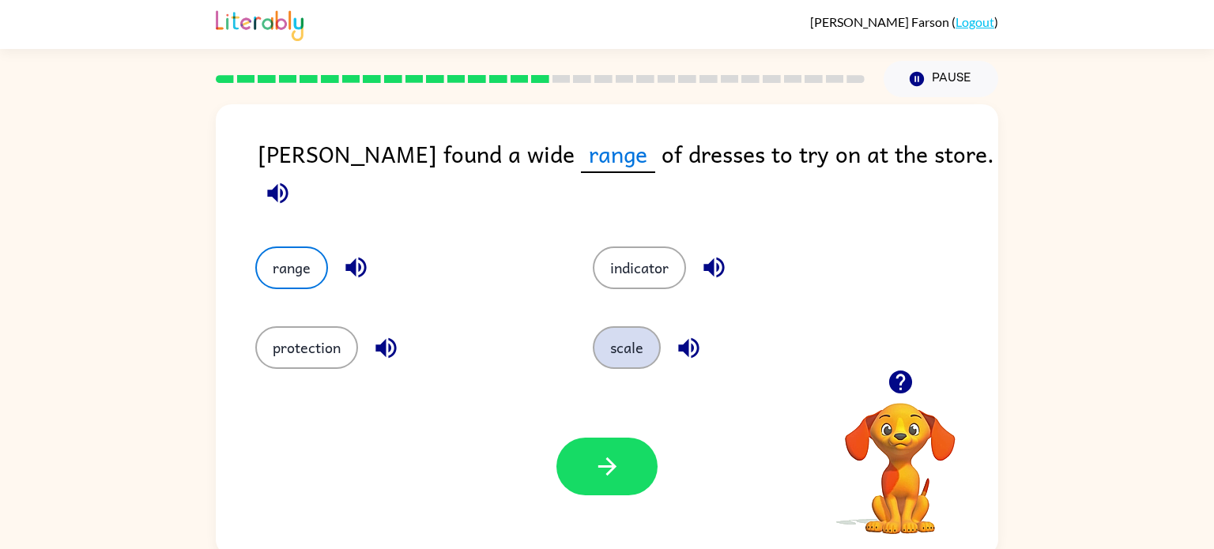
click at [624, 345] on button "scale" at bounding box center [627, 347] width 68 height 43
click at [288, 247] on button "range" at bounding box center [291, 268] width 73 height 43
click at [604, 474] on icon "button" at bounding box center [607, 467] width 28 height 28
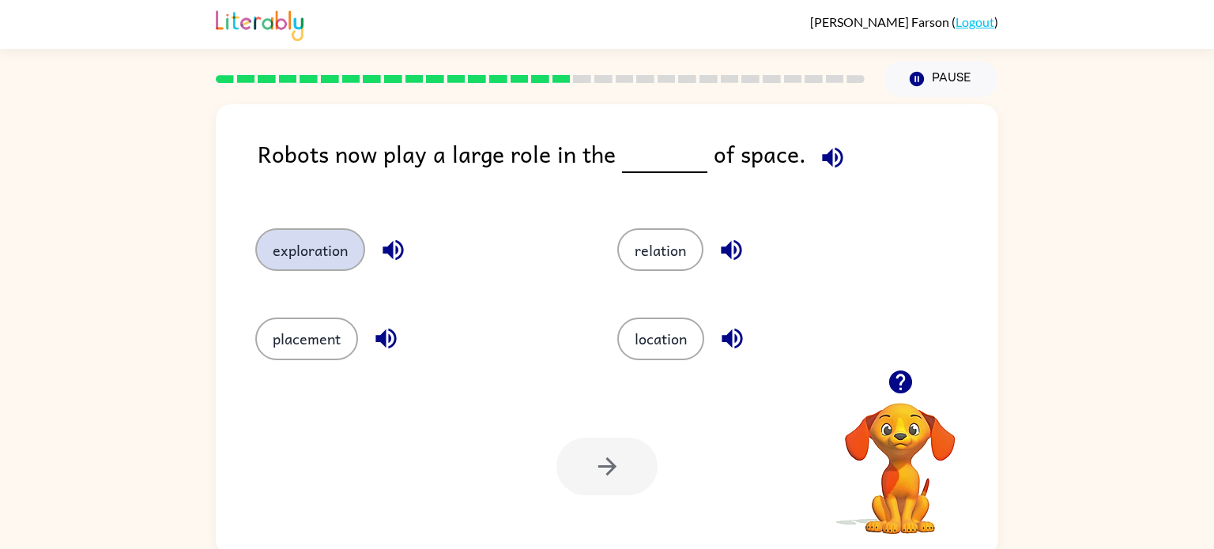
click at [300, 265] on button "exploration" at bounding box center [310, 249] width 110 height 43
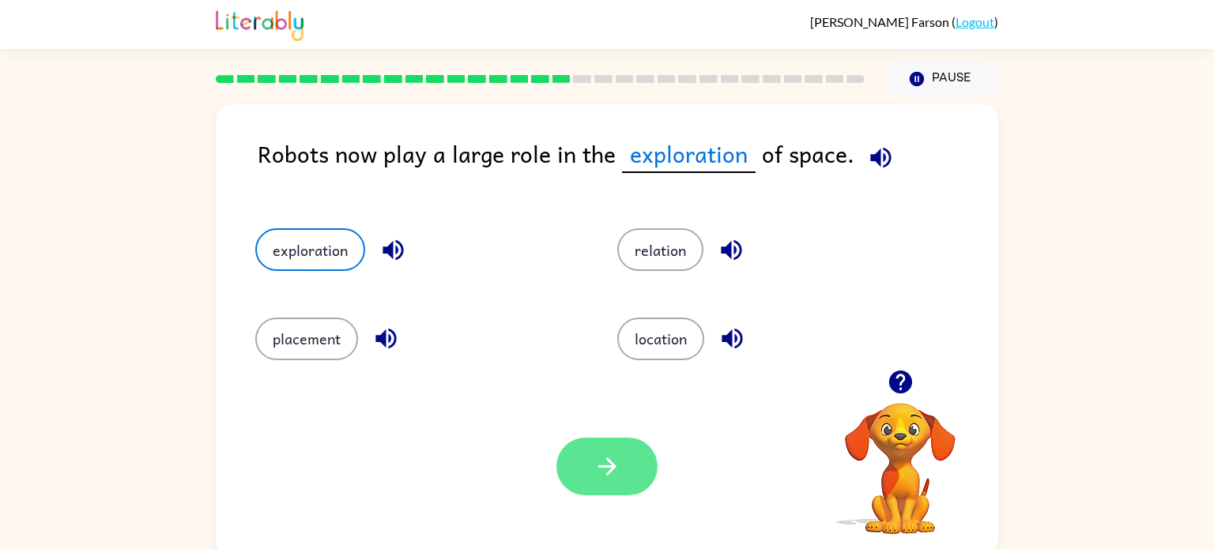
click at [598, 469] on icon "button" at bounding box center [607, 467] width 28 height 28
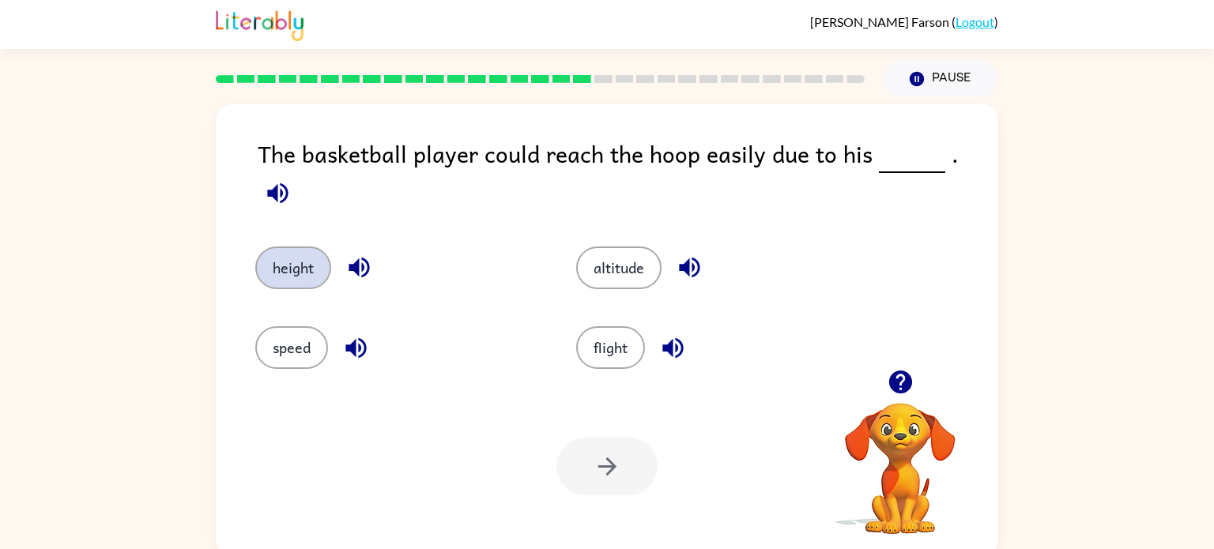
click at [292, 247] on button "height" at bounding box center [293, 268] width 76 height 43
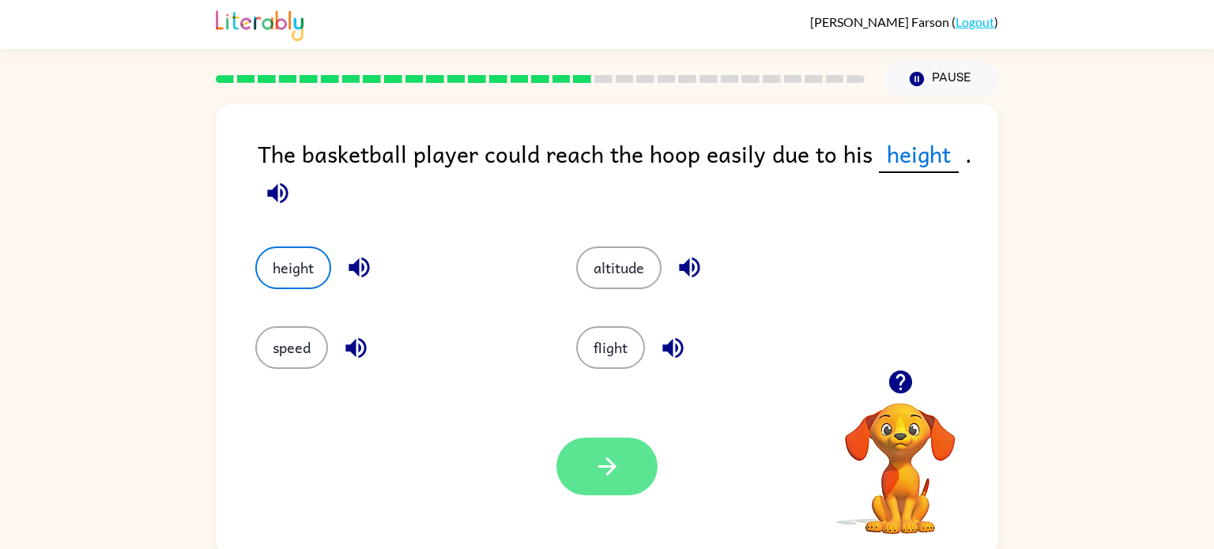
click at [580, 455] on button "button" at bounding box center [606, 467] width 101 height 58
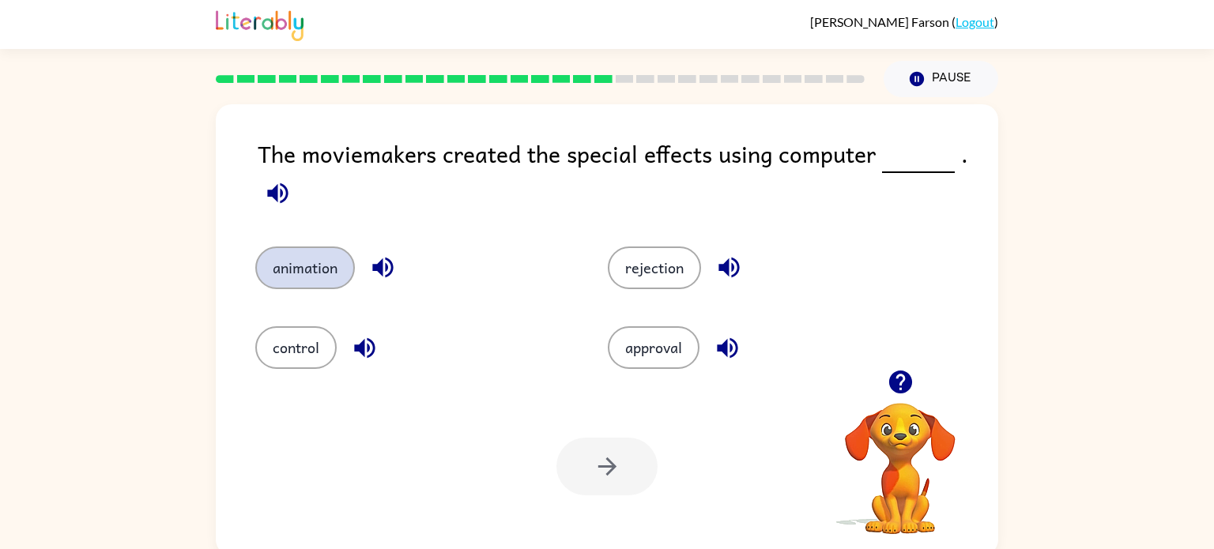
click at [325, 250] on button "animation" at bounding box center [305, 268] width 100 height 43
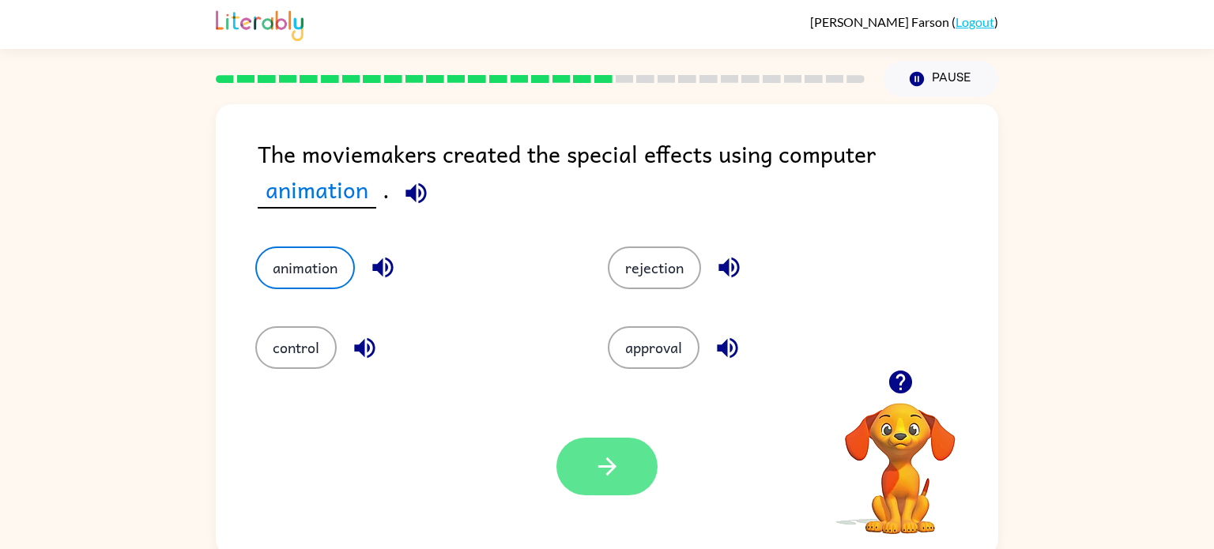
click at [593, 476] on icon "button" at bounding box center [607, 467] width 28 height 28
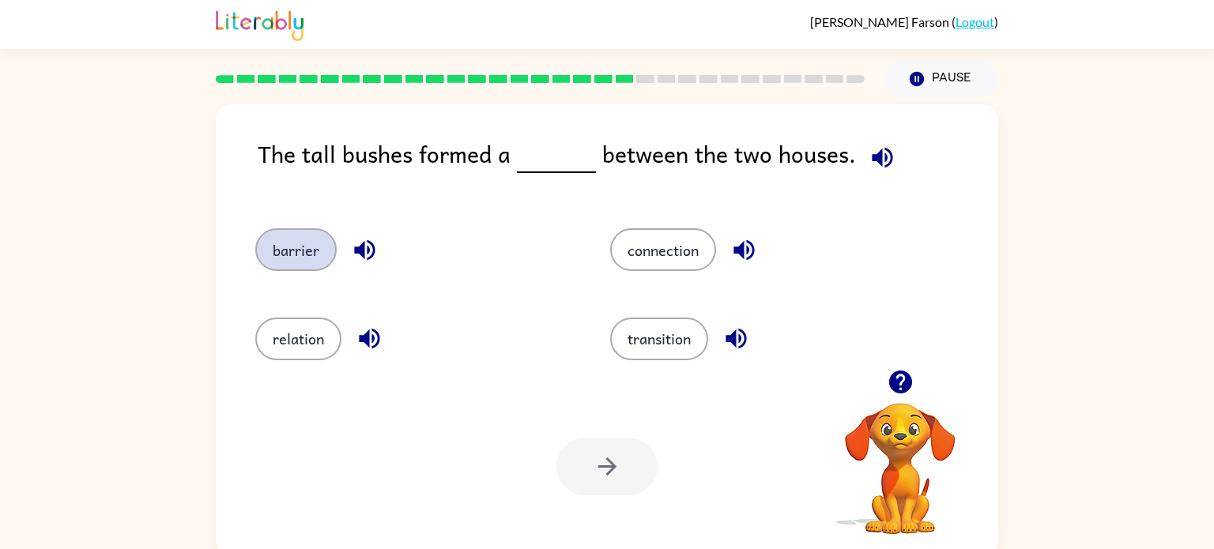
click at [292, 258] on button "barrier" at bounding box center [295, 249] width 81 height 43
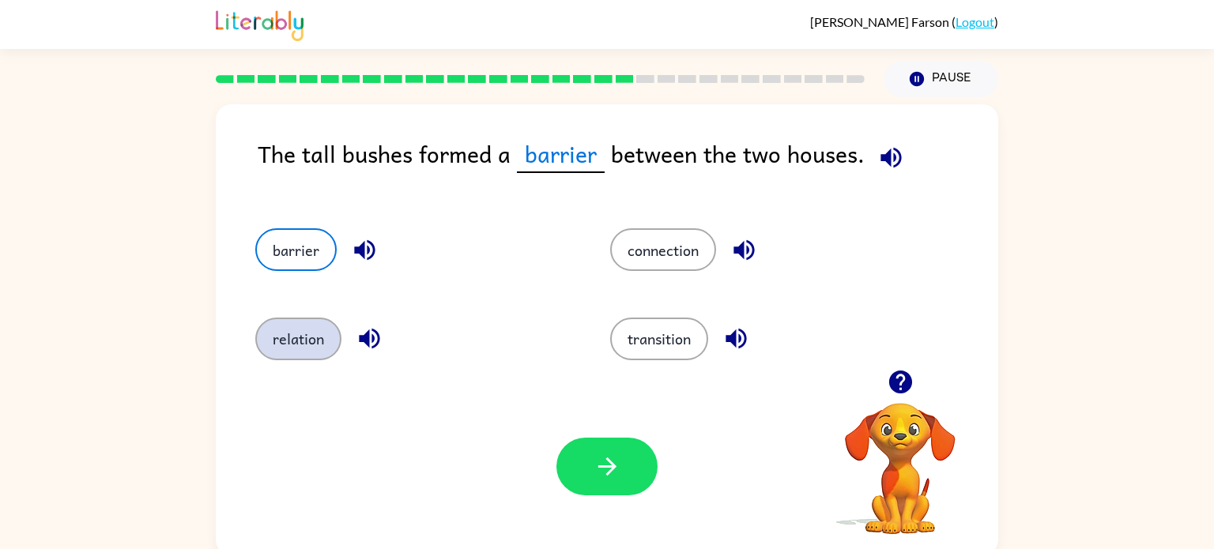
click at [305, 327] on button "relation" at bounding box center [298, 339] width 86 height 43
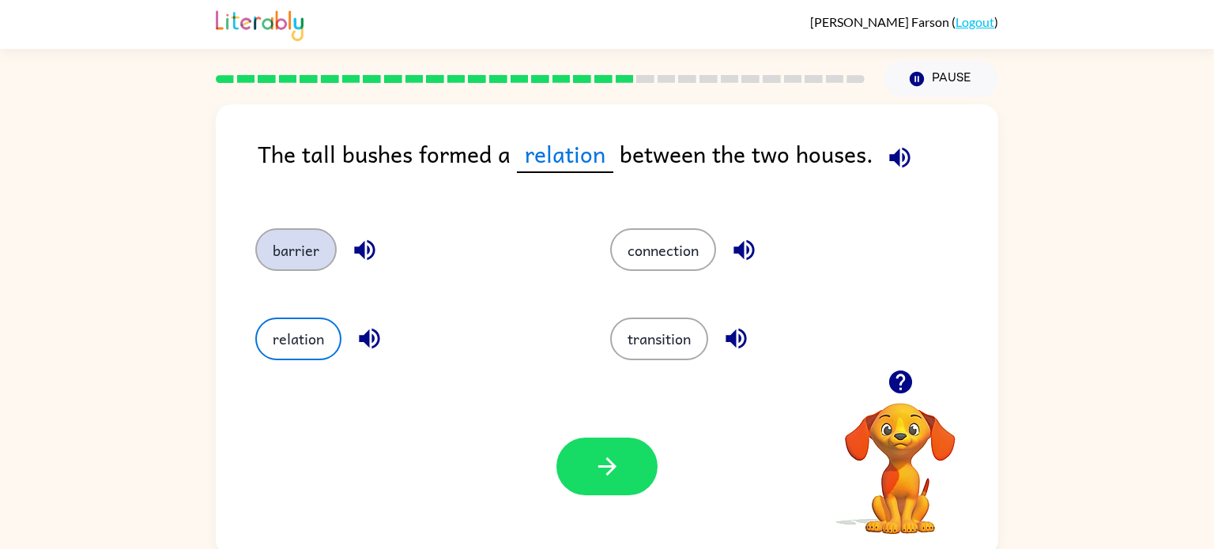
click at [275, 259] on button "barrier" at bounding box center [295, 249] width 81 height 43
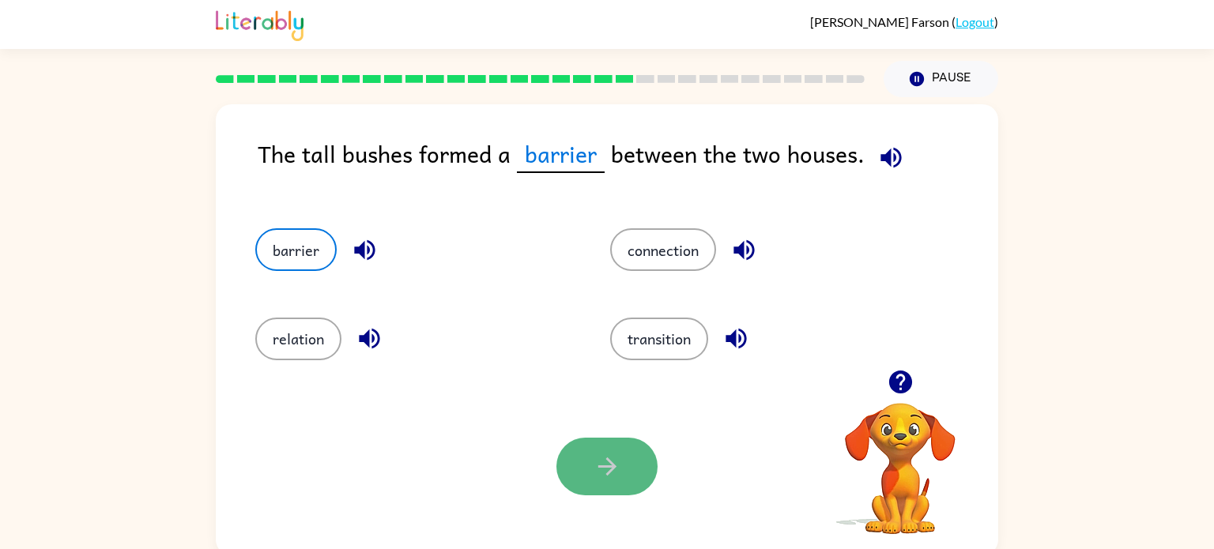
click at [638, 483] on button "button" at bounding box center [606, 467] width 101 height 58
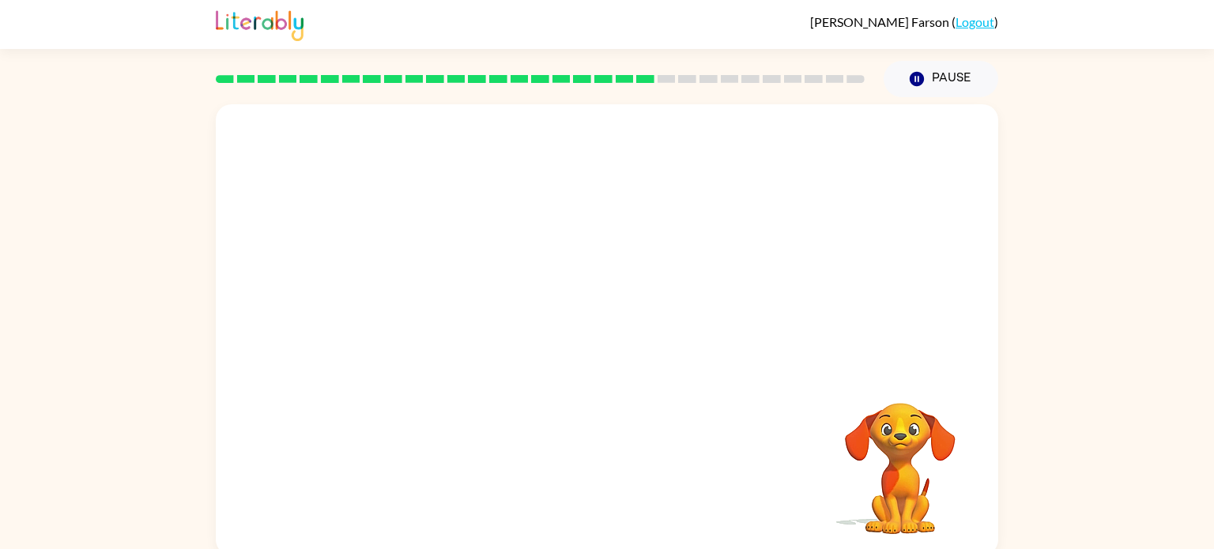
click at [458, 322] on video "Your browser must support playing .mp4 files to use Literably. Please try using…" at bounding box center [607, 237] width 782 height 266
click at [601, 335] on icon "button" at bounding box center [607, 338] width 28 height 28
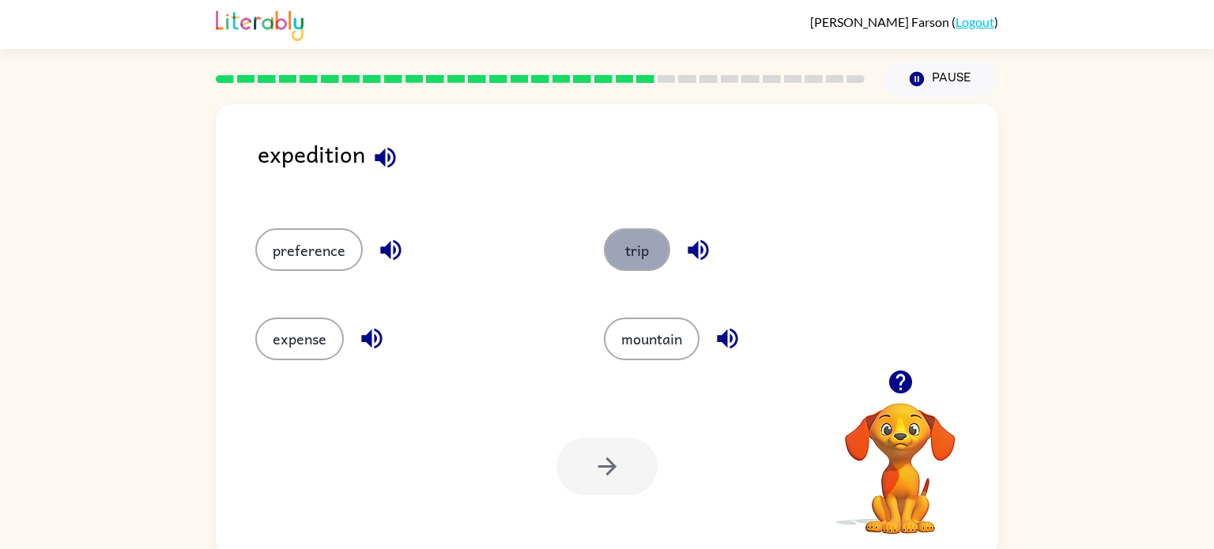
click at [627, 256] on button "trip" at bounding box center [637, 249] width 66 height 43
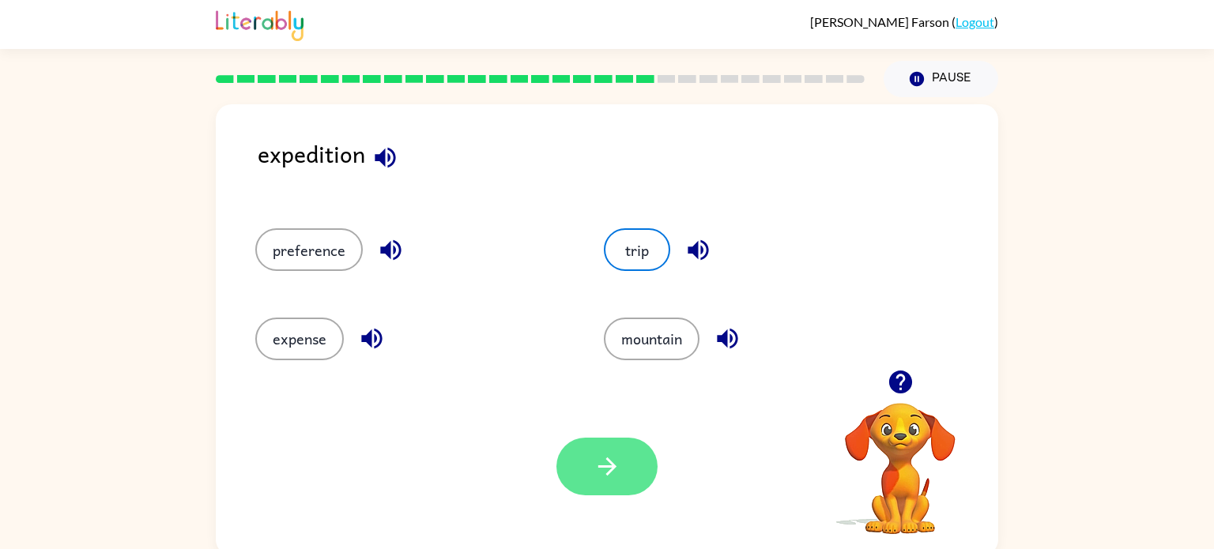
click at [625, 489] on button "button" at bounding box center [606, 467] width 101 height 58
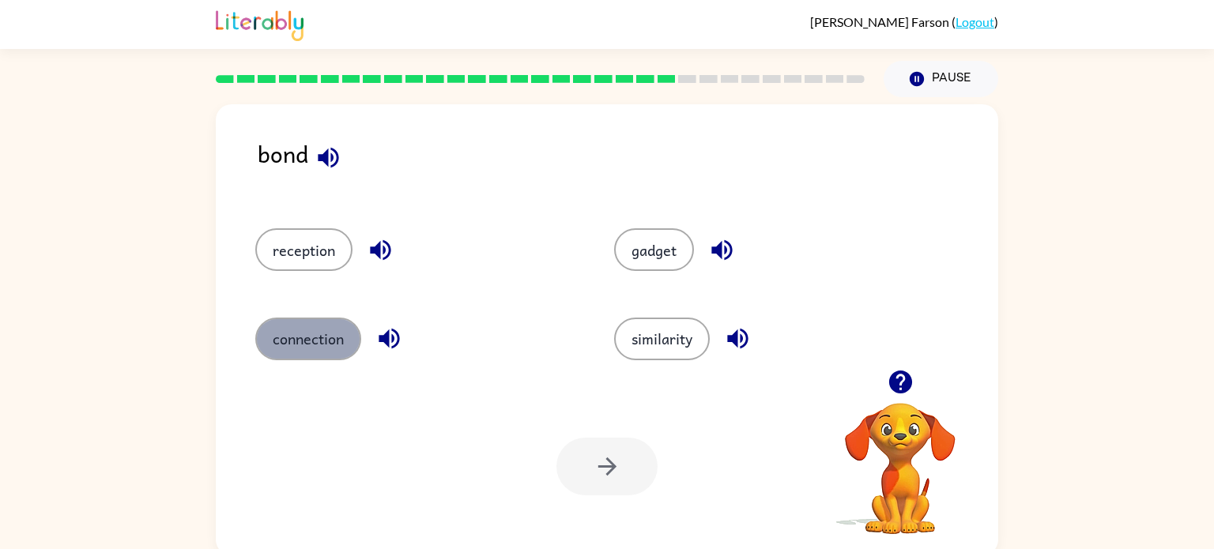
click at [331, 336] on button "connection" at bounding box center [308, 339] width 106 height 43
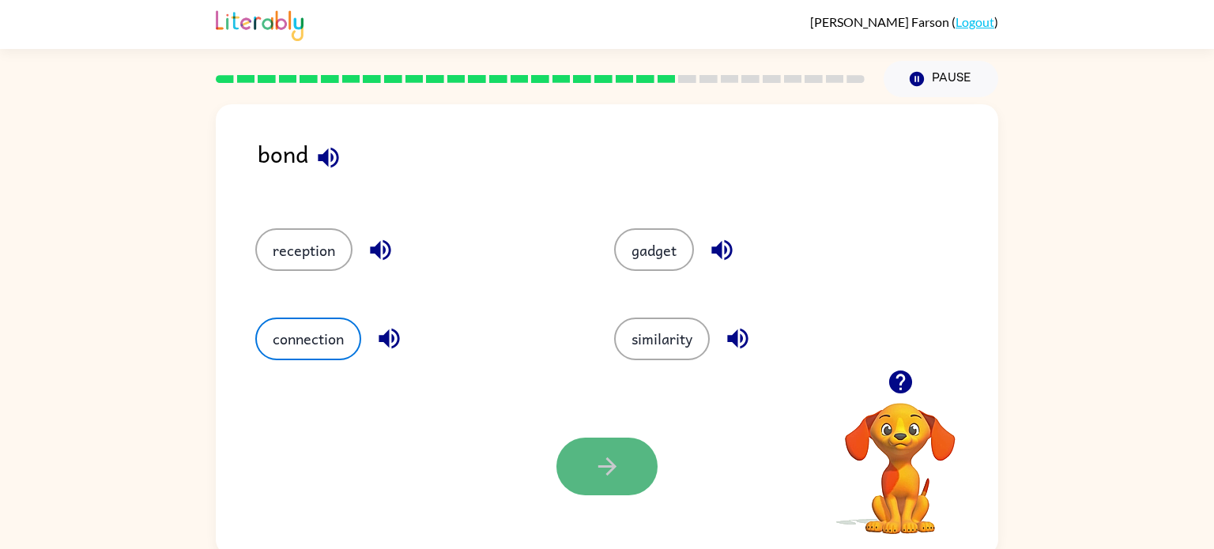
click at [585, 477] on button "button" at bounding box center [606, 467] width 101 height 58
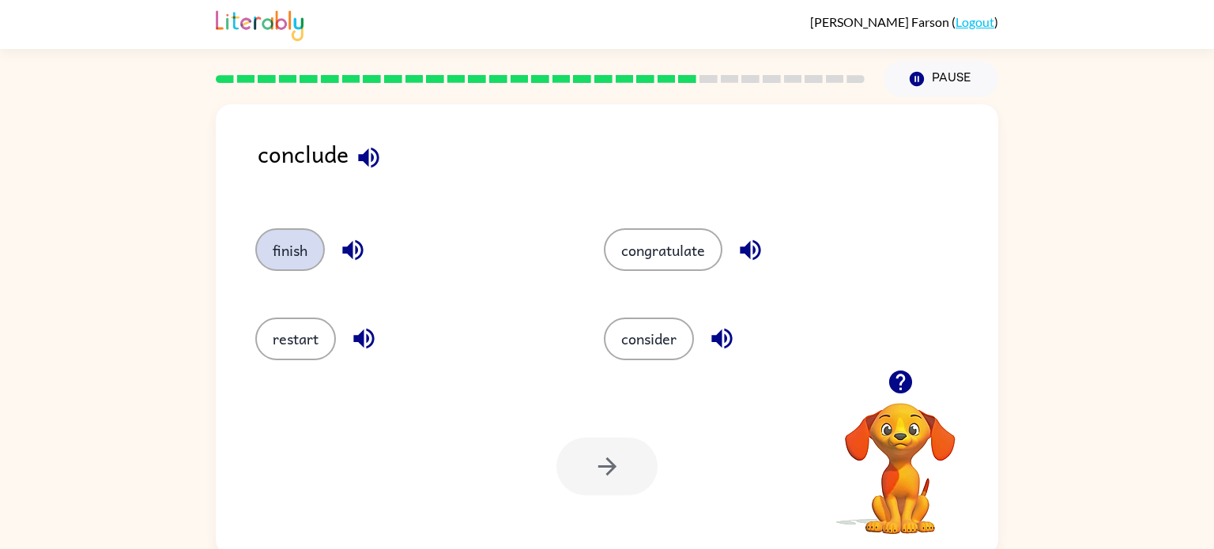
click at [273, 258] on button "finish" at bounding box center [290, 249] width 70 height 43
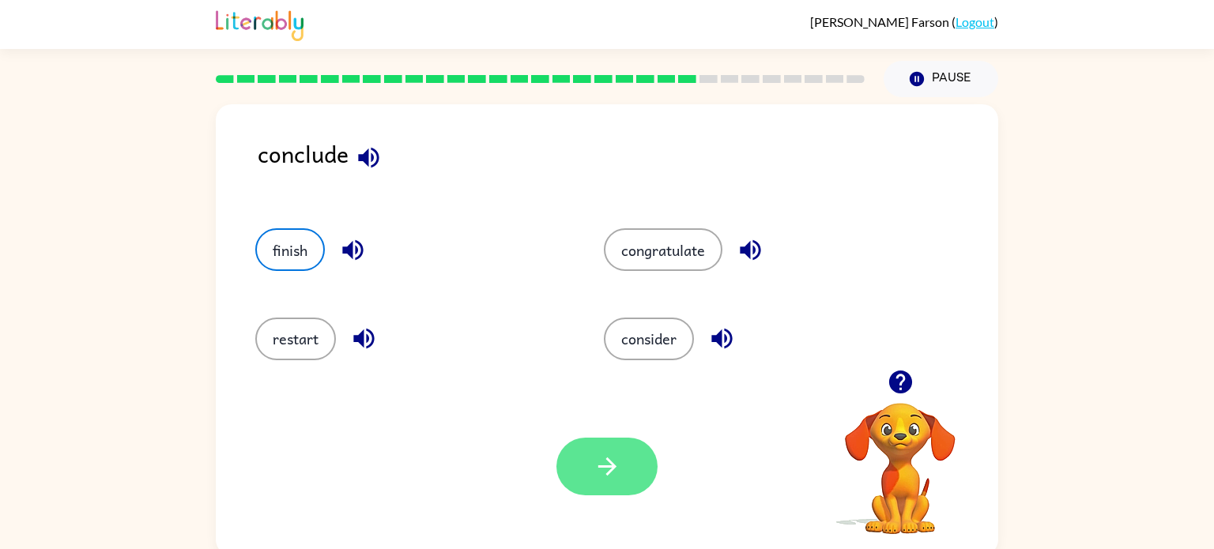
click at [613, 457] on icon "button" at bounding box center [607, 467] width 28 height 28
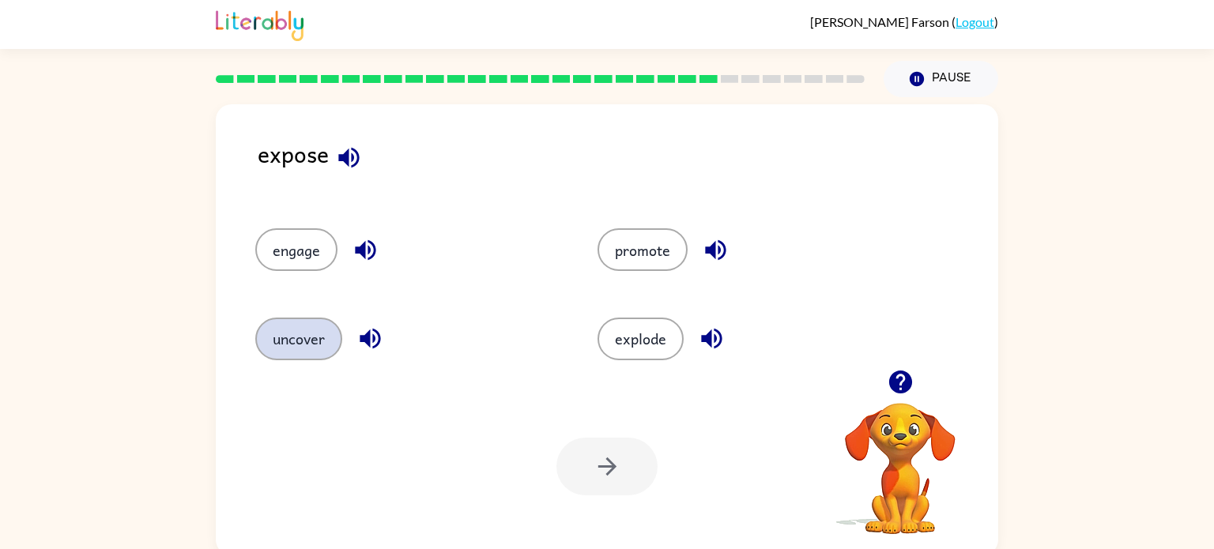
click at [284, 334] on button "uncover" at bounding box center [298, 339] width 87 height 43
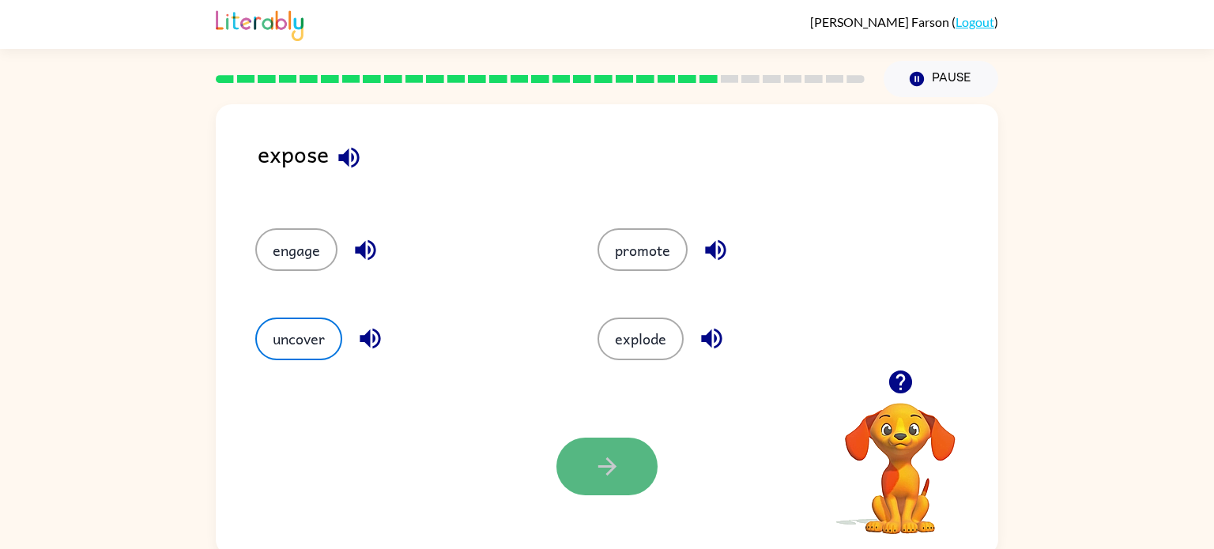
click at [620, 454] on button "button" at bounding box center [606, 467] width 101 height 58
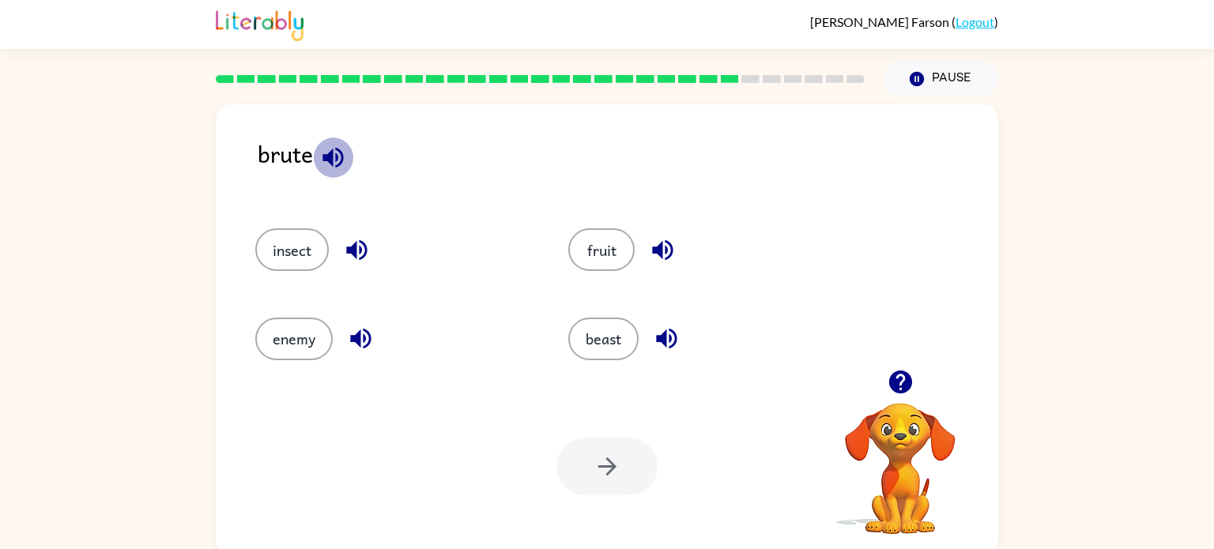
click at [330, 164] on icon "button" at bounding box center [333, 158] width 28 height 28
click at [305, 330] on button "enemy" at bounding box center [293, 339] width 77 height 43
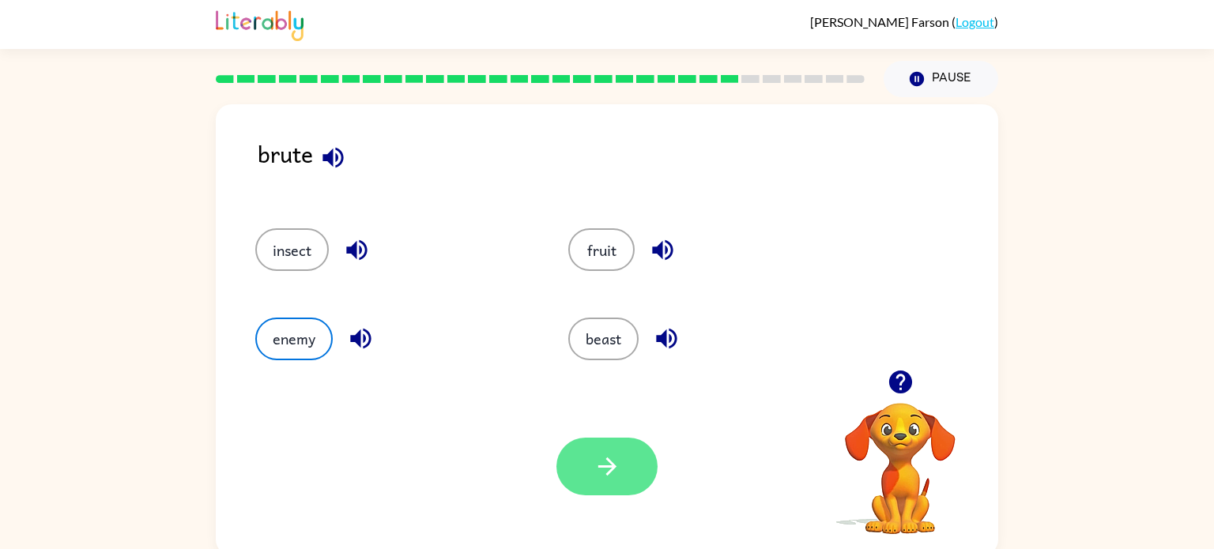
click at [607, 462] on icon "button" at bounding box center [607, 467] width 28 height 28
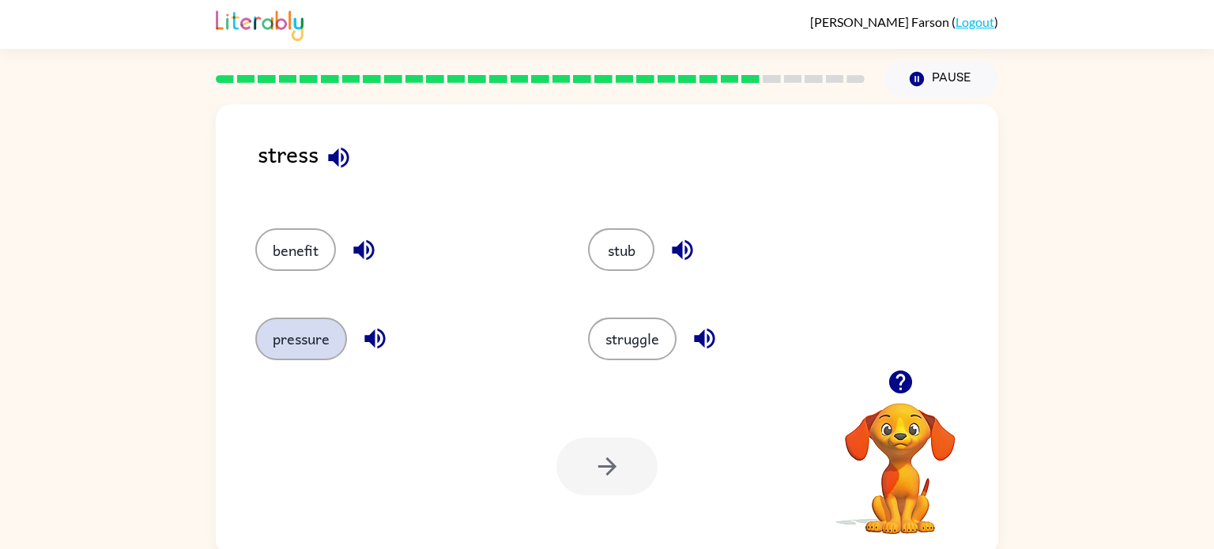
click at [306, 334] on button "pressure" at bounding box center [301, 339] width 92 height 43
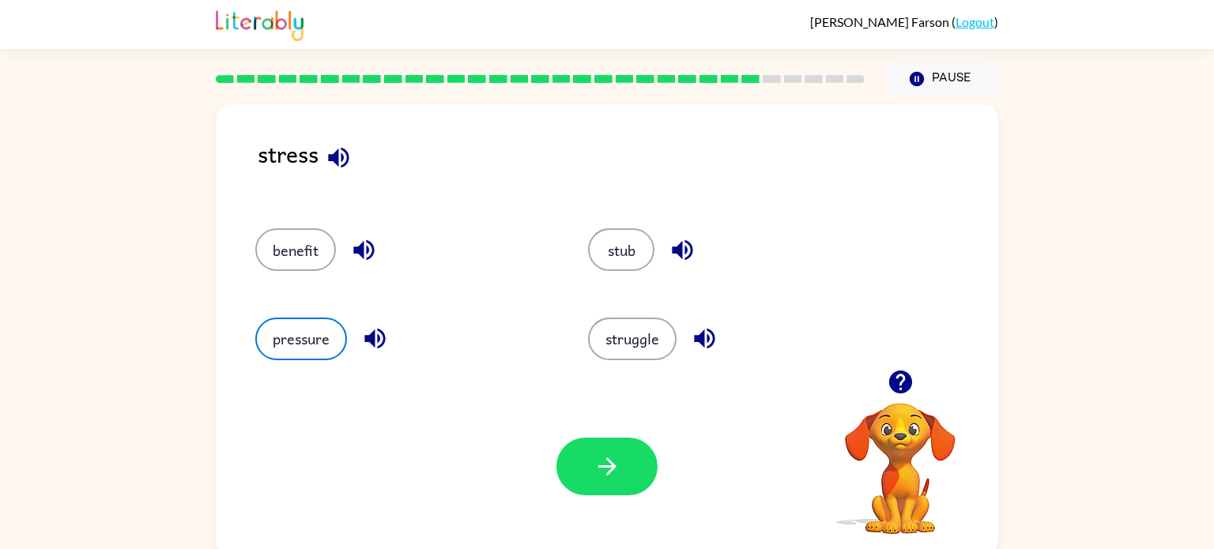
click at [661, 474] on div "Your browser must support playing .mp4 files to use Literably. Please try using…" at bounding box center [607, 467] width 782 height 178
click at [635, 469] on button "button" at bounding box center [606, 467] width 101 height 58
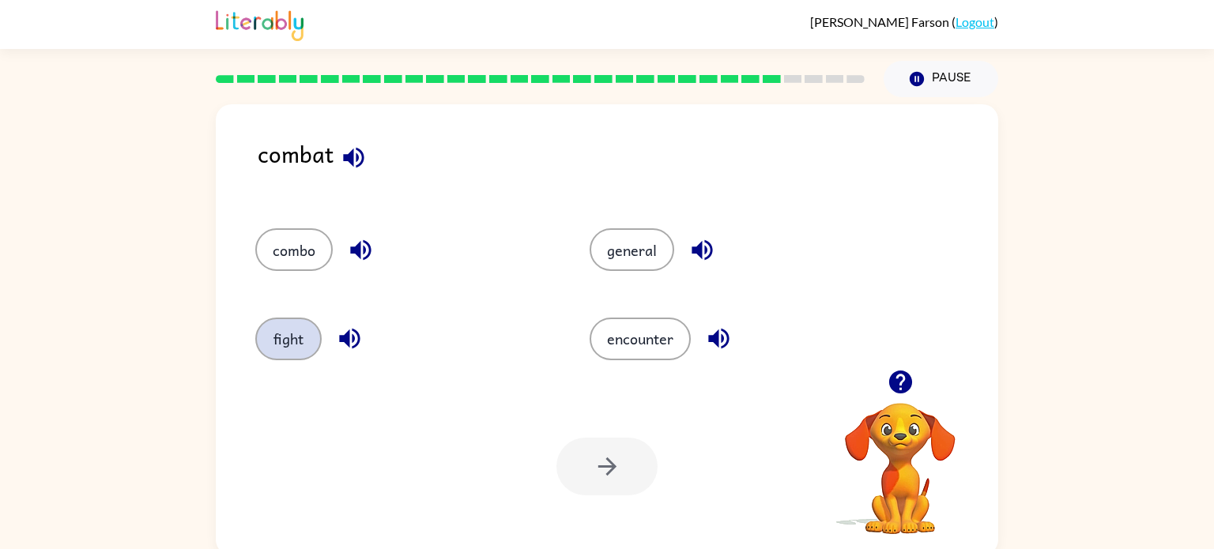
click at [311, 329] on button "fight" at bounding box center [288, 339] width 66 height 43
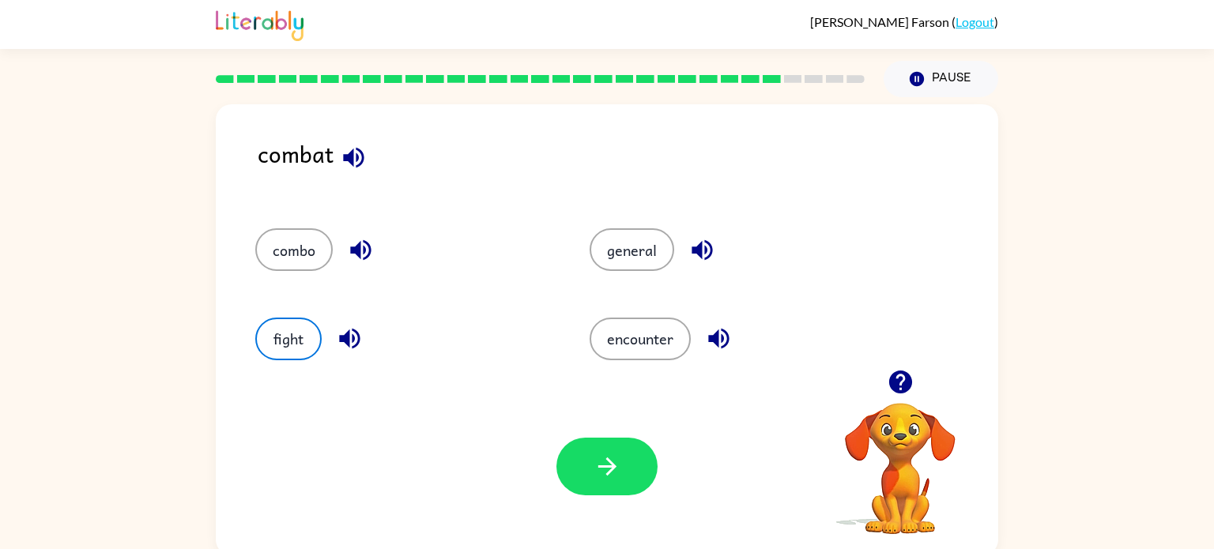
click at [255, 318] on button "fight" at bounding box center [288, 339] width 66 height 43
click at [595, 482] on button "button" at bounding box center [606, 467] width 101 height 58
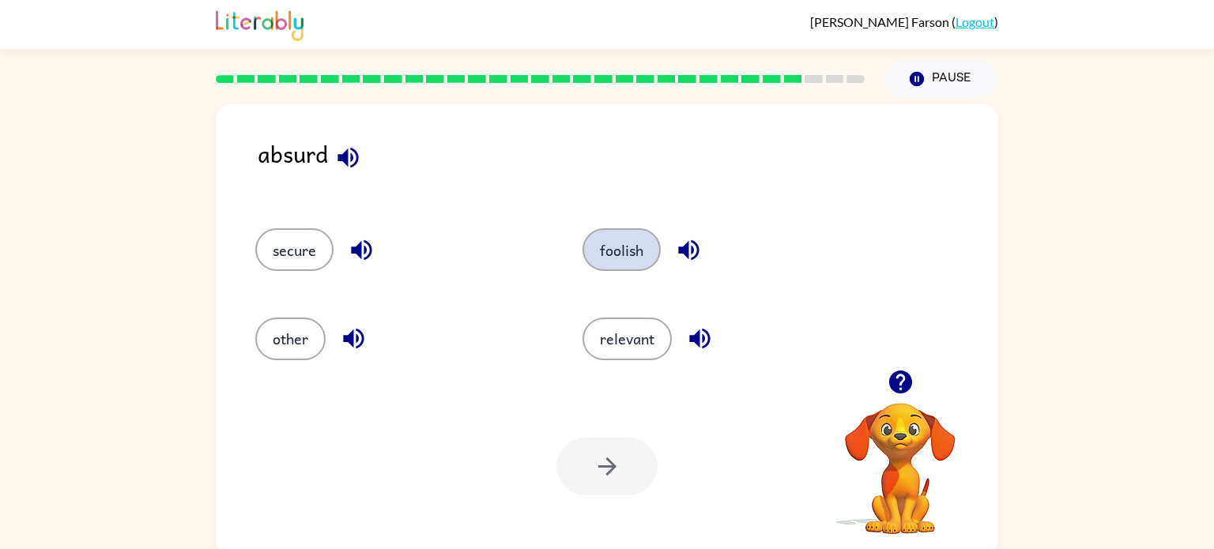
click at [624, 258] on button "foolish" at bounding box center [621, 249] width 78 height 43
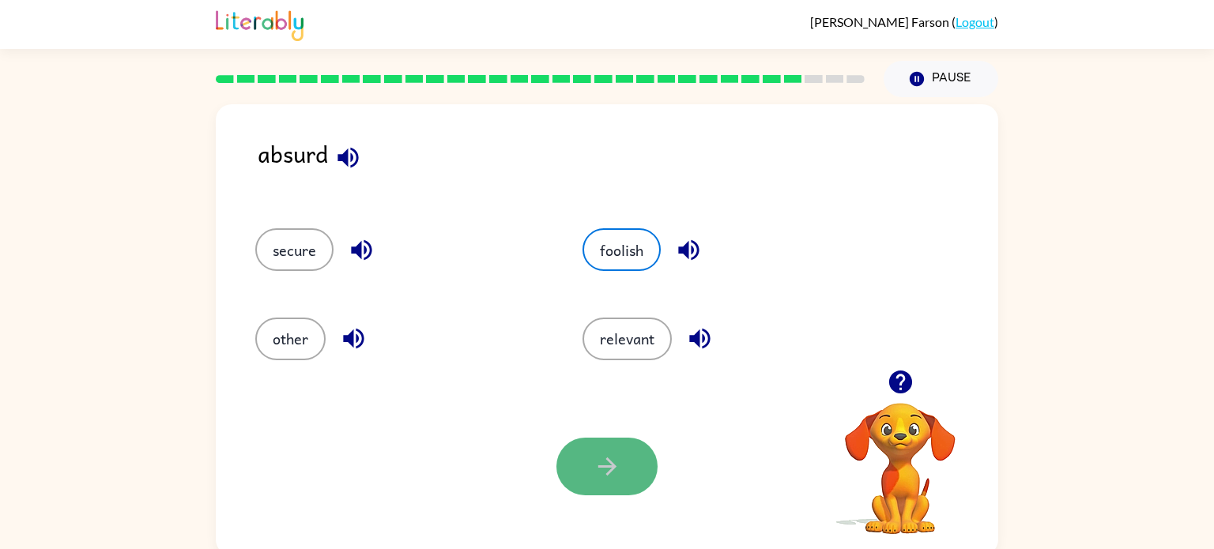
click at [630, 449] on button "button" at bounding box center [606, 467] width 101 height 58
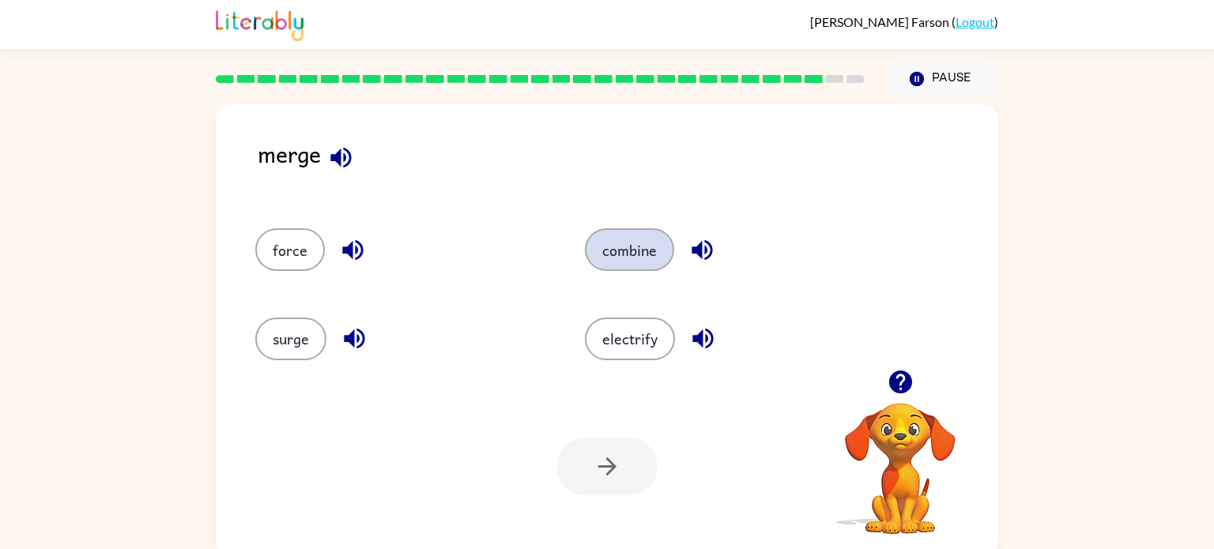
click at [614, 255] on button "combine" at bounding box center [629, 249] width 89 height 43
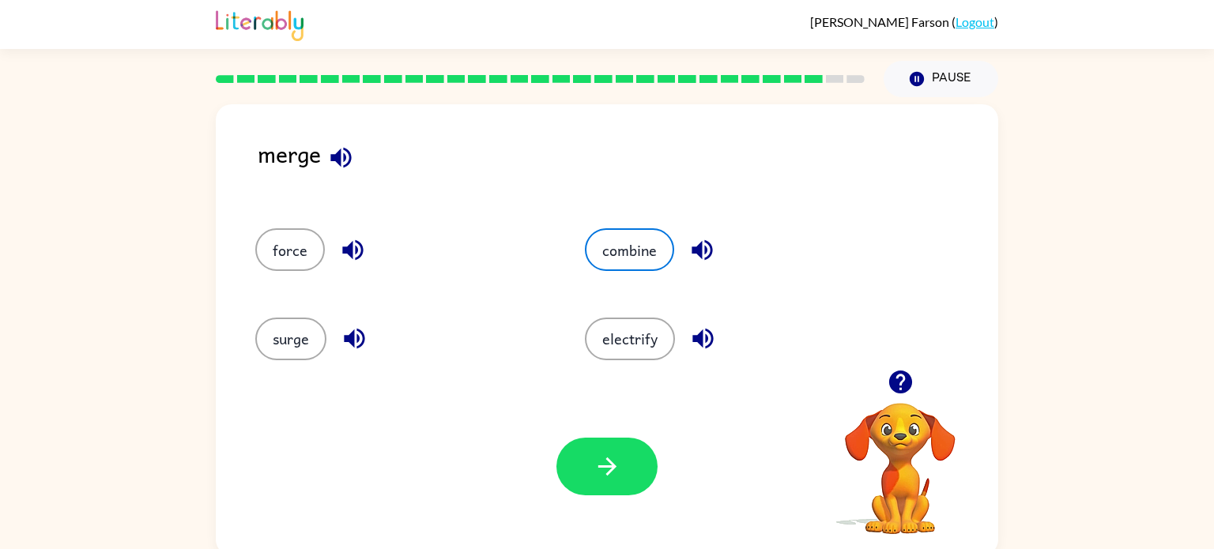
click at [608, 414] on div "Your browser must support playing .mp4 files to use Literably. Please try using…" at bounding box center [607, 467] width 782 height 178
click at [624, 446] on button "button" at bounding box center [606, 467] width 101 height 58
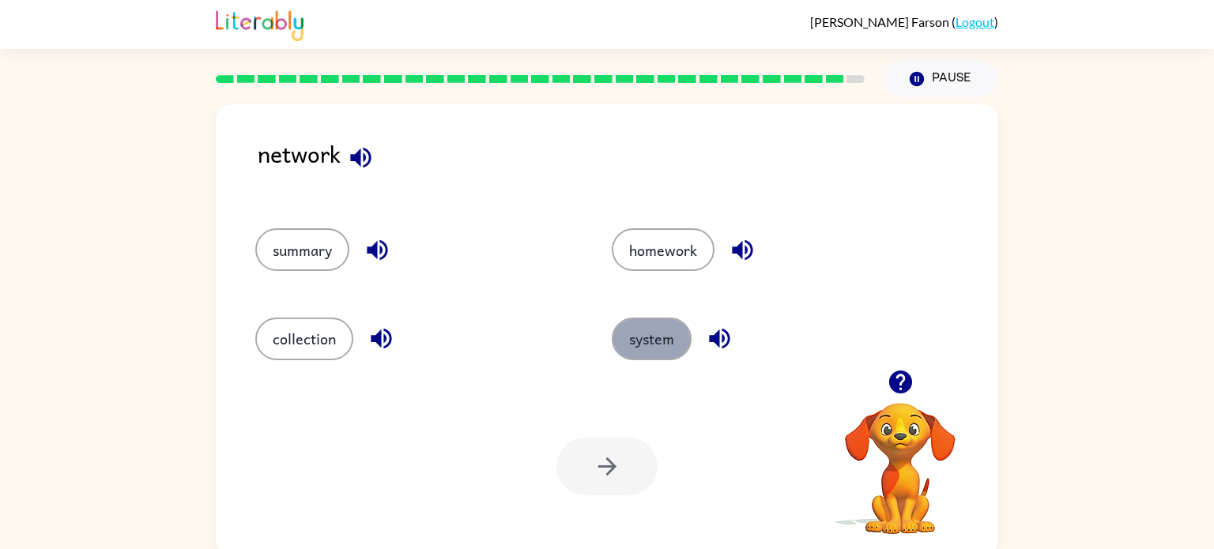
click at [650, 340] on button "system" at bounding box center [652, 339] width 80 height 43
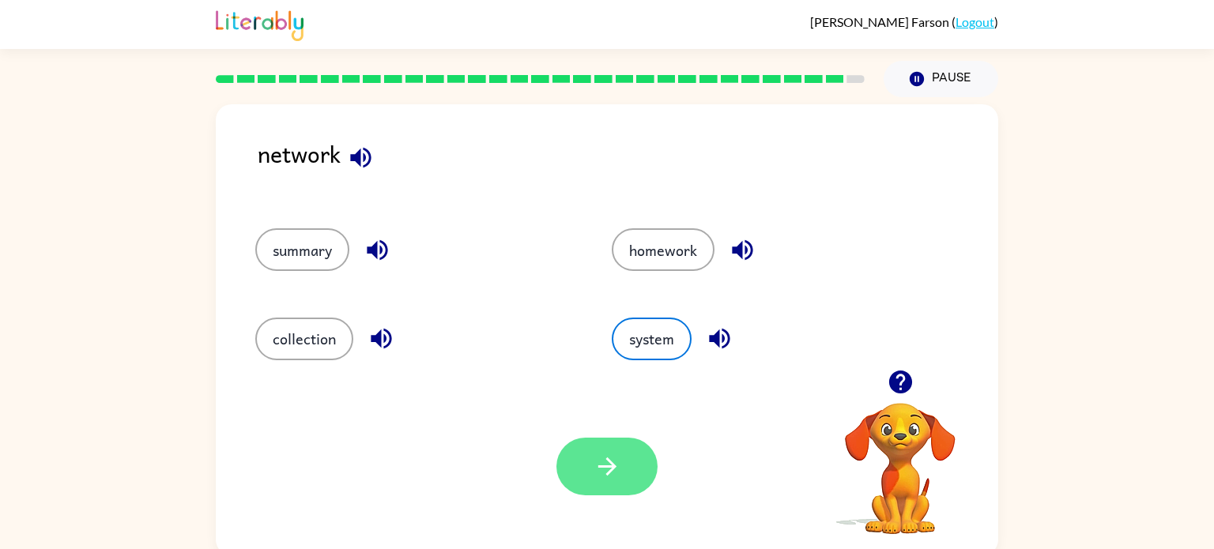
click at [622, 470] on button "button" at bounding box center [606, 467] width 101 height 58
